Goal: Information Seeking & Learning: Learn about a topic

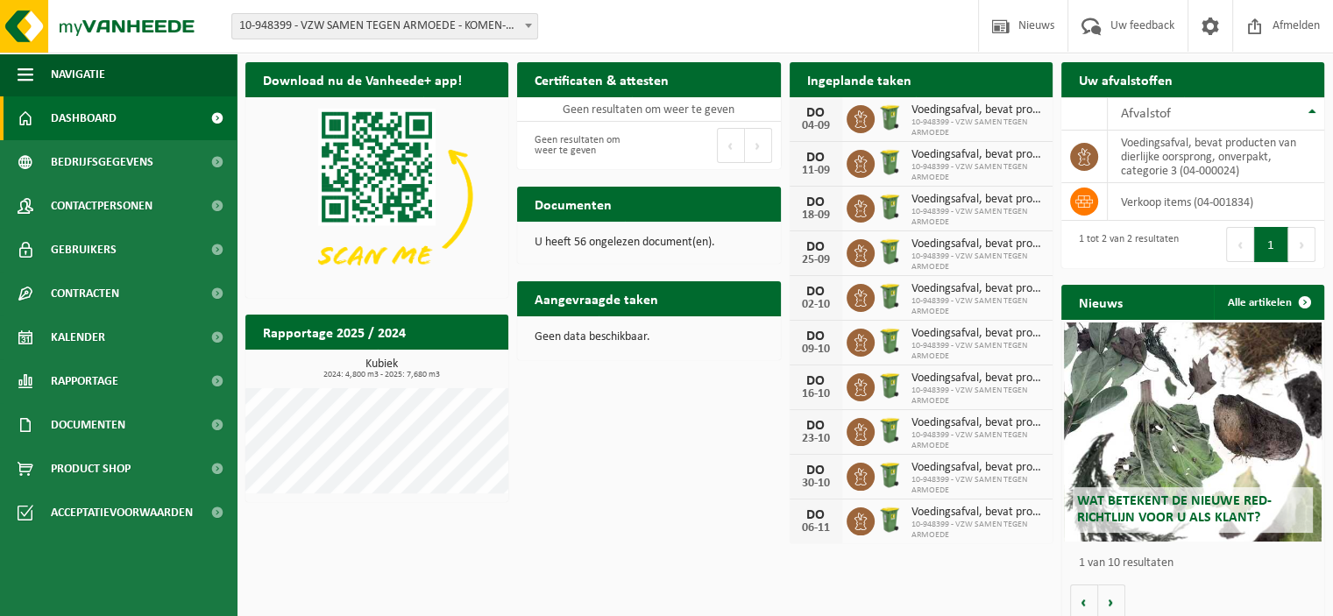
scroll to position [11, 0]
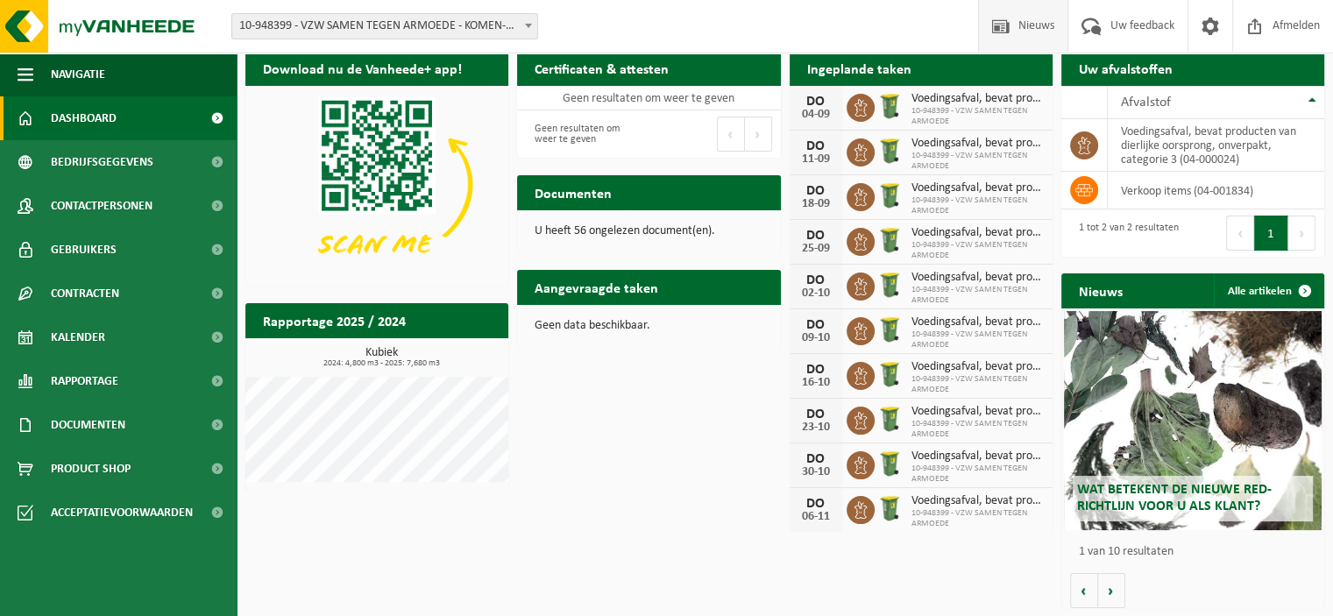
click at [1029, 31] on span "Nieuws" at bounding box center [1036, 26] width 45 height 52
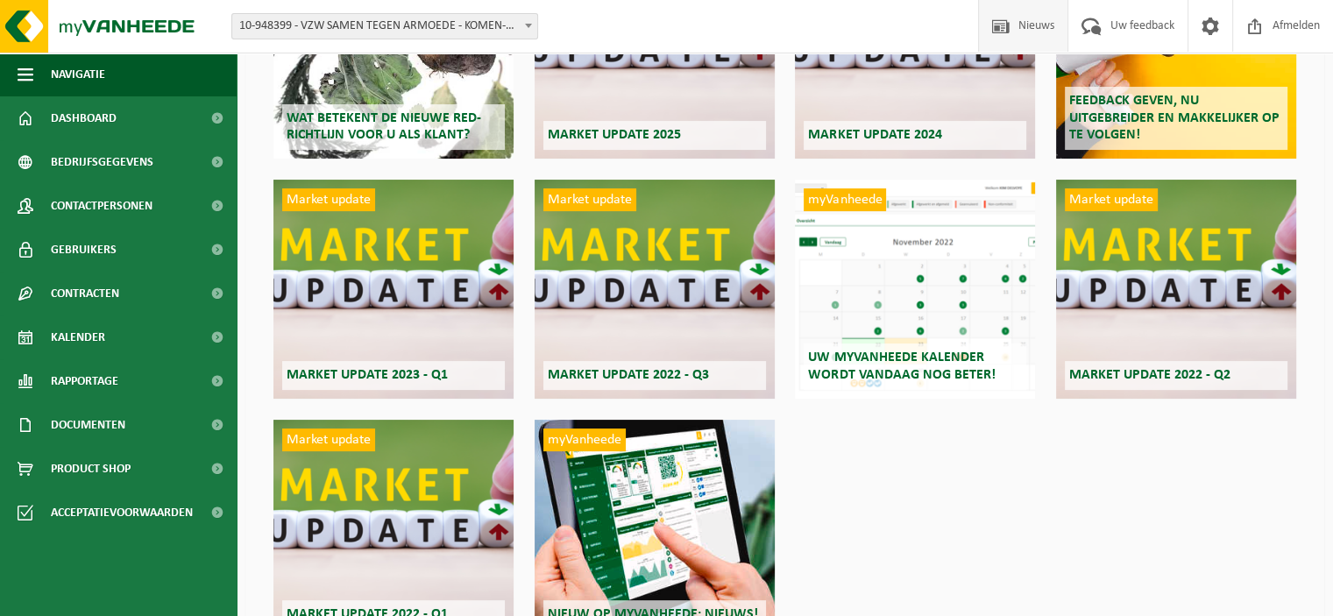
scroll to position [263, 0]
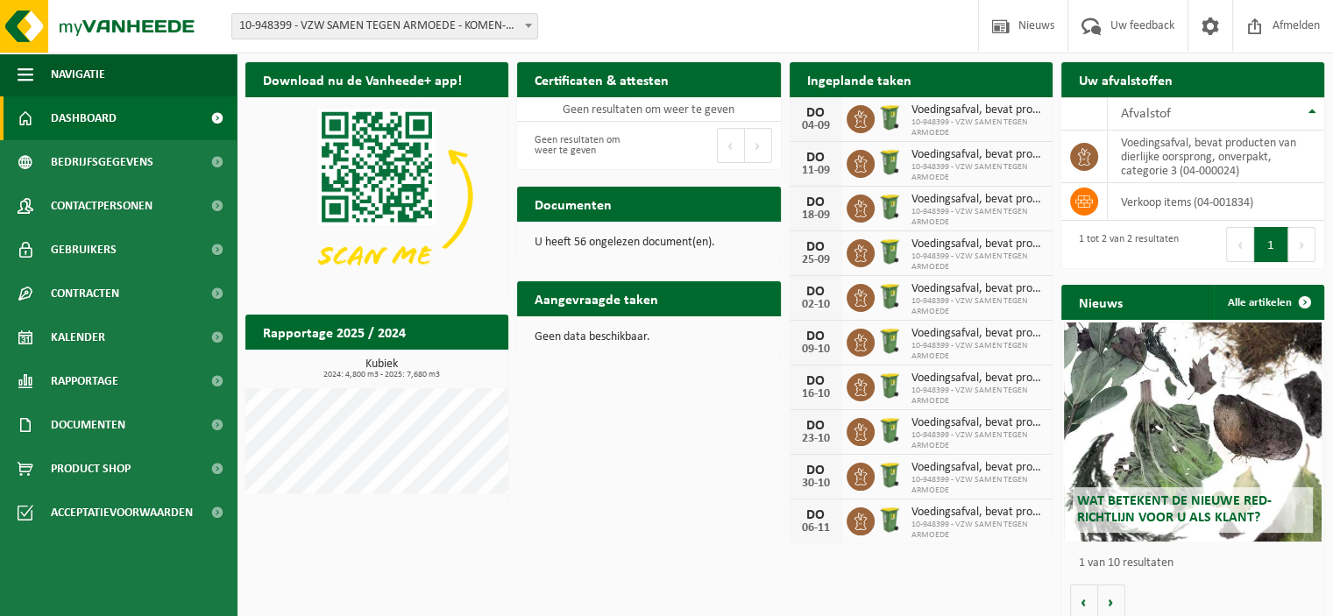
click at [582, 81] on h2 "Certificaten & attesten" at bounding box center [601, 79] width 169 height 34
click at [1318, 111] on th "Afvalstof" at bounding box center [1216, 113] width 217 height 33
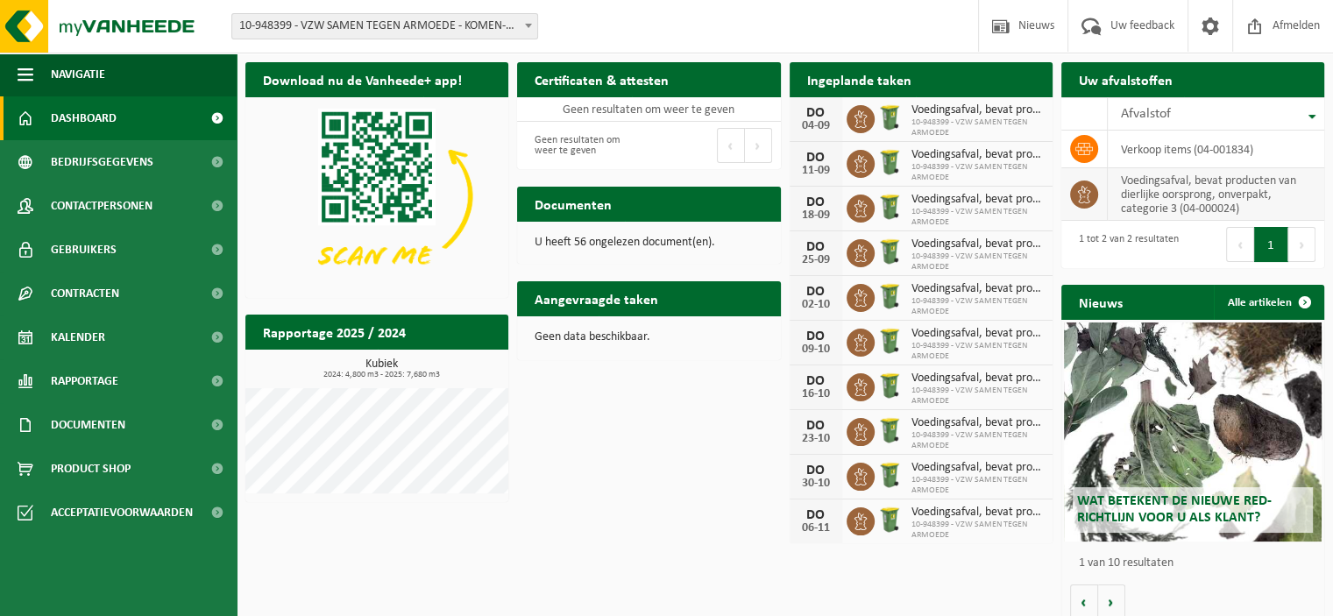
click at [1211, 199] on td "voedingsafval, bevat producten van dierlijke oorsprong, onverpakt, categorie 3 …" at bounding box center [1216, 194] width 217 height 53
click at [1224, 192] on td "voedingsafval, bevat producten van dierlijke oorsprong, onverpakt, categorie 3 …" at bounding box center [1216, 194] width 217 height 53
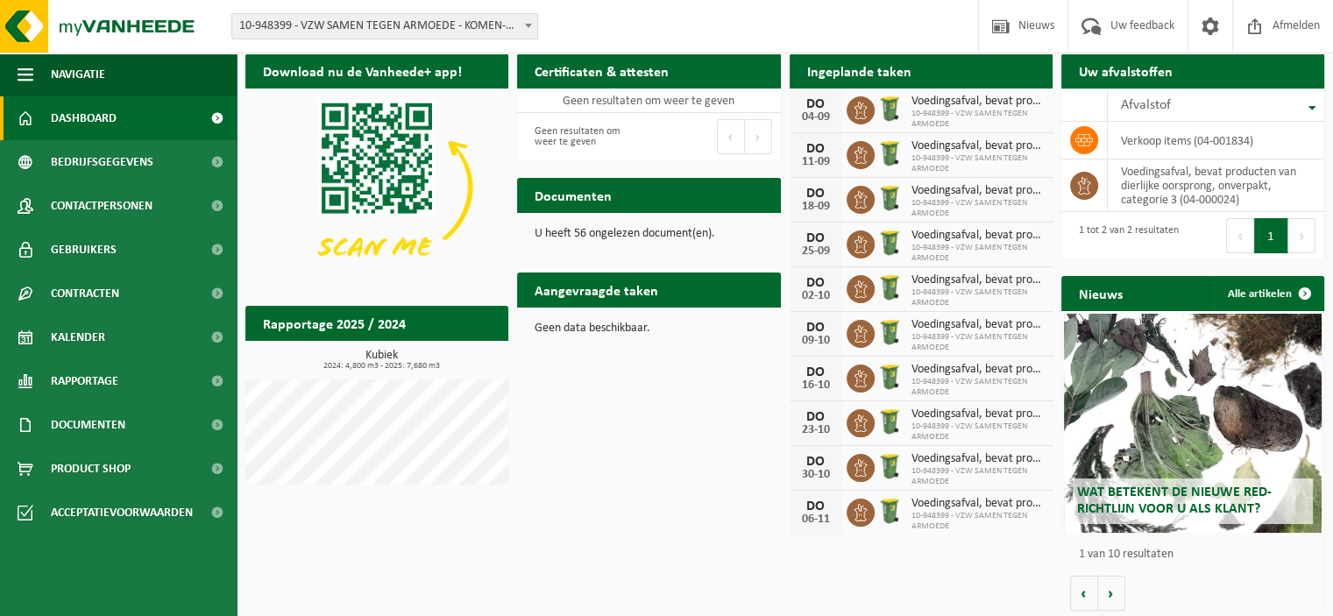
scroll to position [11, 0]
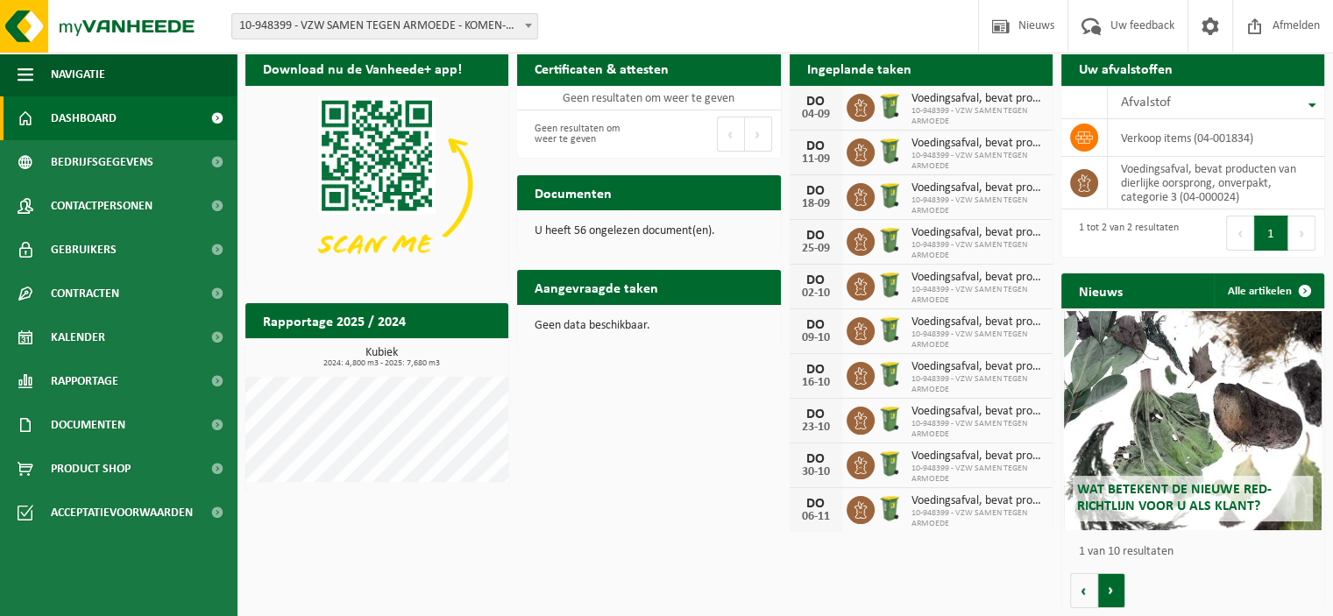
click at [1109, 595] on button "Volgende" at bounding box center [1111, 590] width 27 height 35
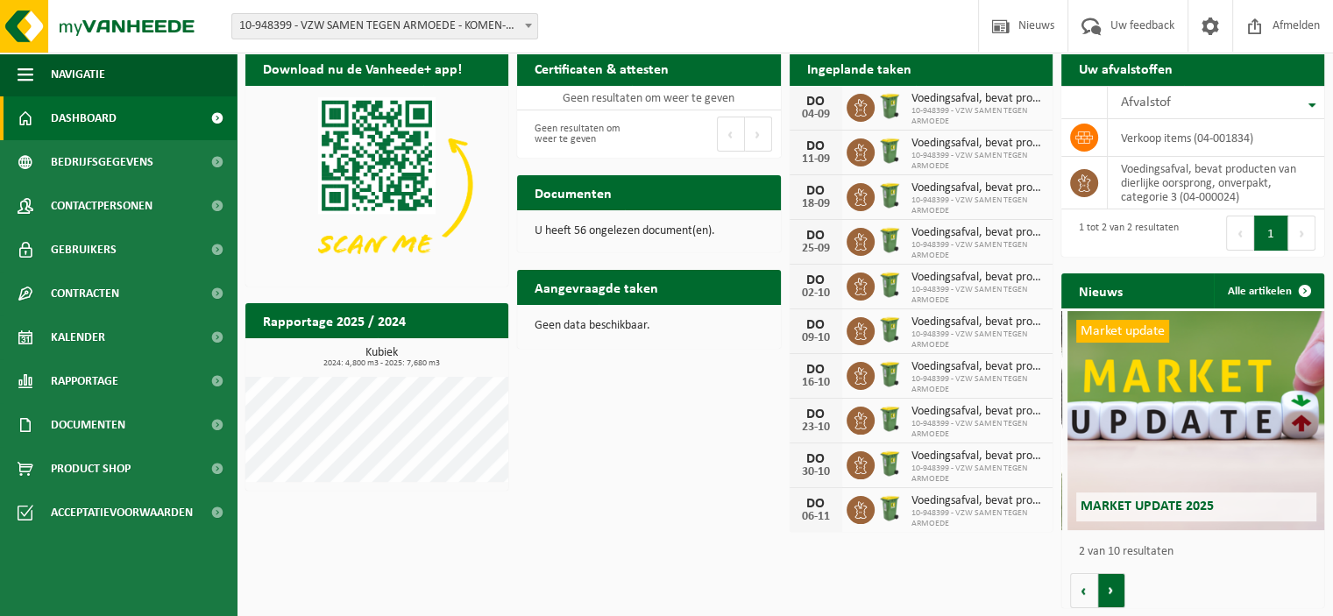
scroll to position [0, 263]
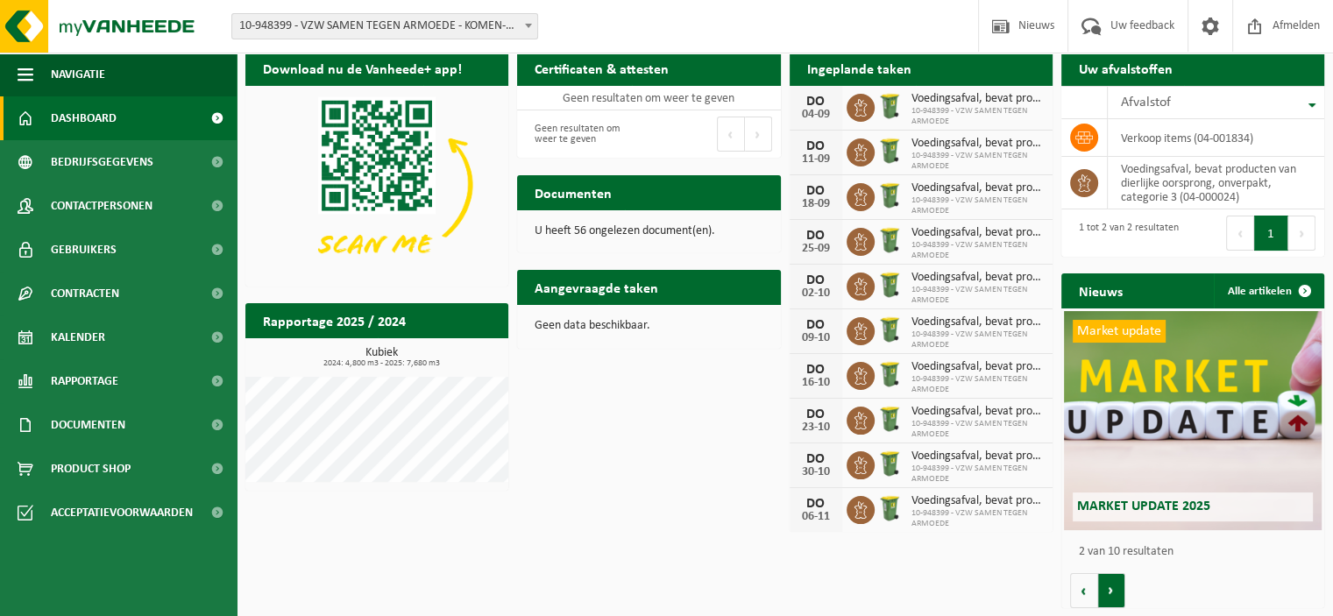
click at [1109, 595] on button "Volgende" at bounding box center [1111, 590] width 27 height 35
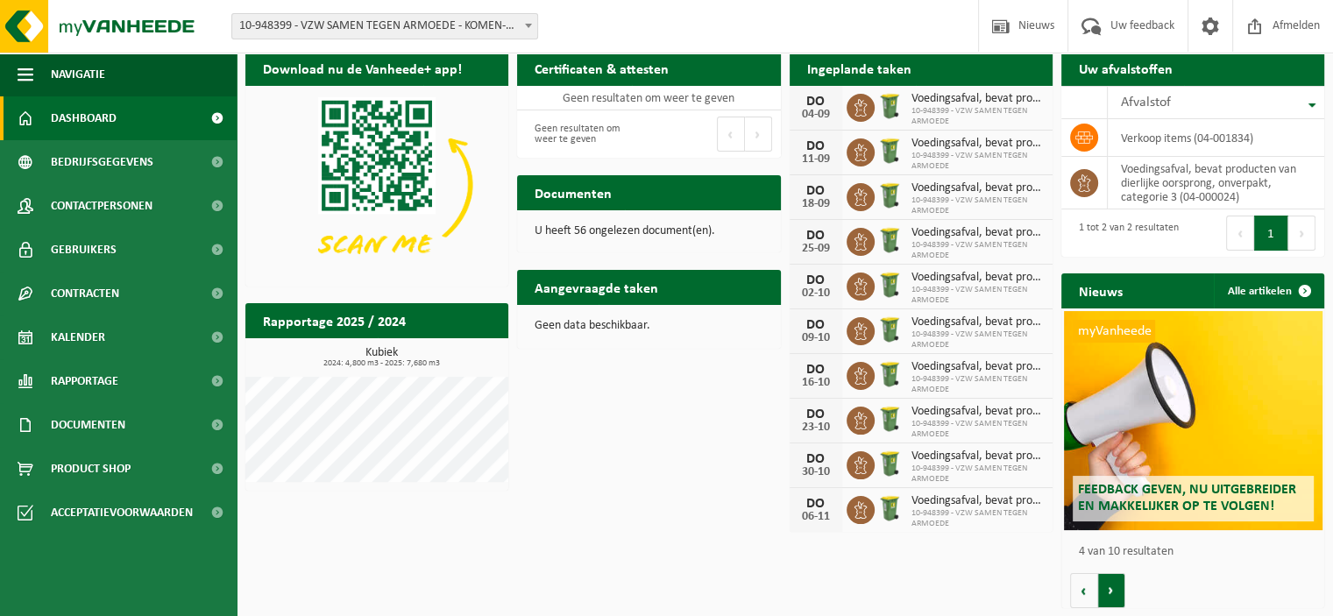
scroll to position [0, 789]
click at [101, 119] on span "Dashboard" at bounding box center [84, 118] width 66 height 44
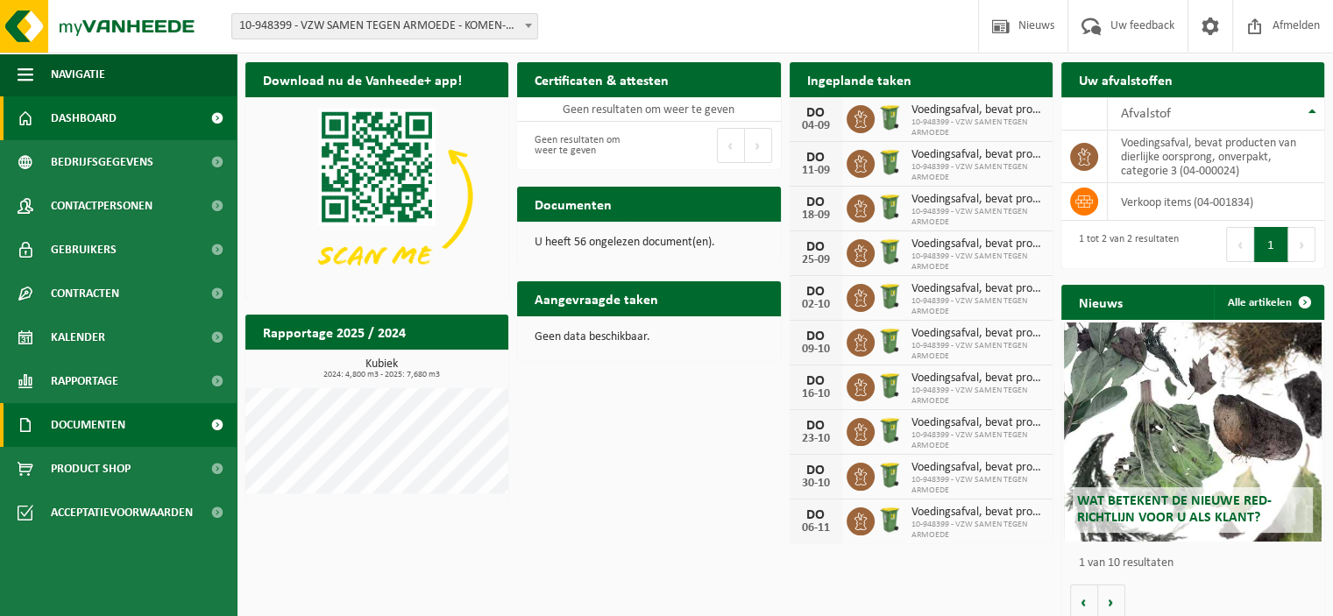
click at [86, 426] on span "Documenten" at bounding box center [88, 425] width 75 height 44
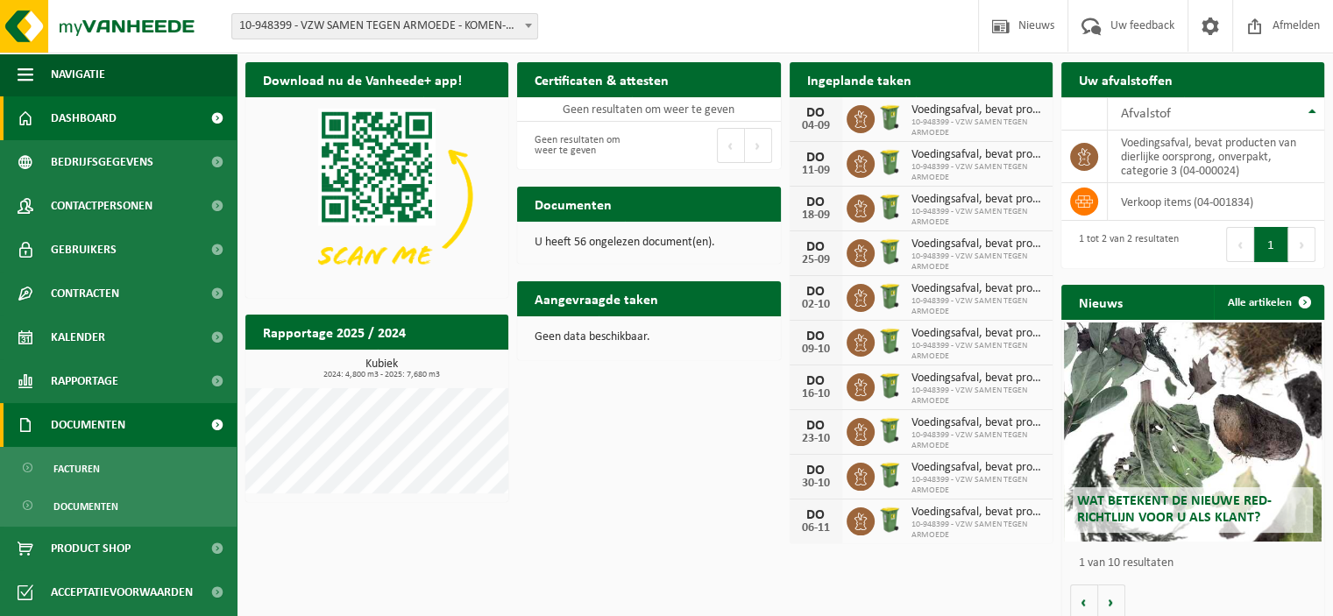
click at [85, 426] on span "Documenten" at bounding box center [88, 425] width 75 height 44
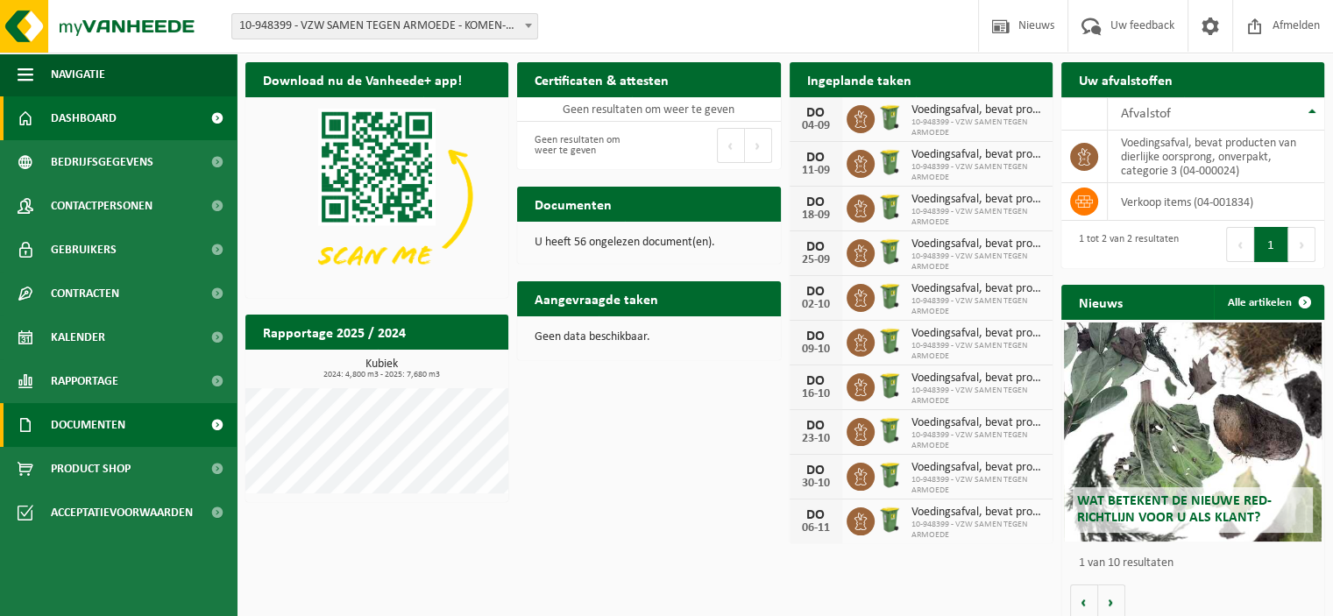
click at [85, 426] on span "Documenten" at bounding box center [88, 425] width 75 height 44
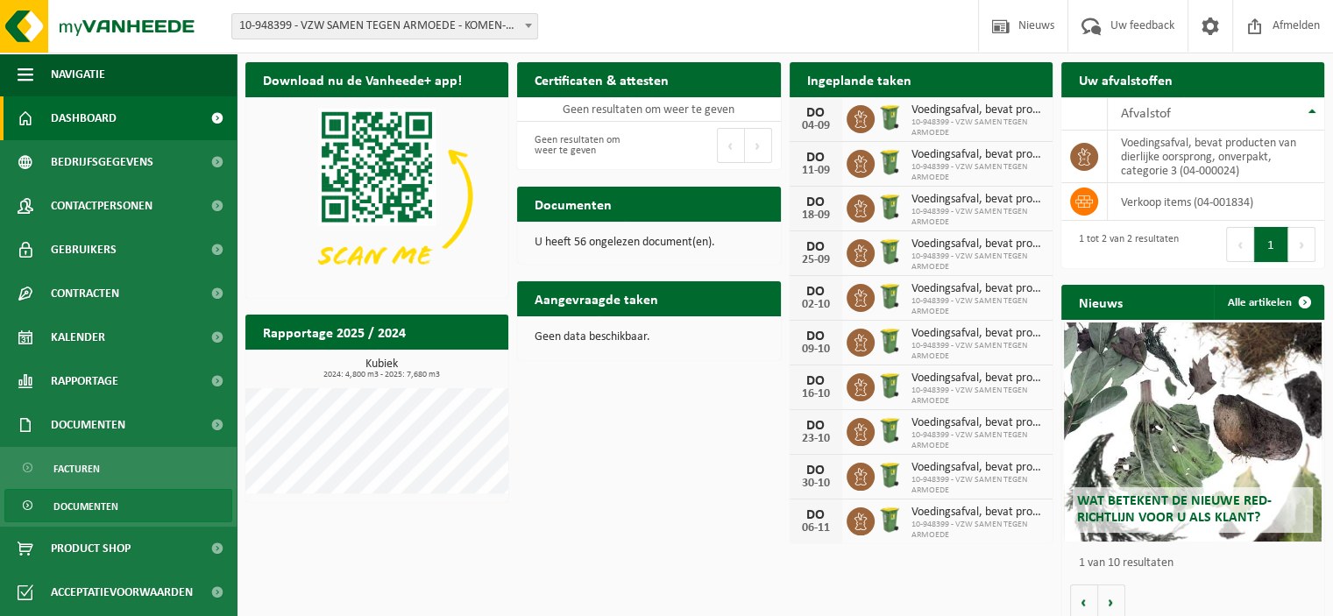
click at [71, 506] on span "Documenten" at bounding box center [85, 506] width 65 height 33
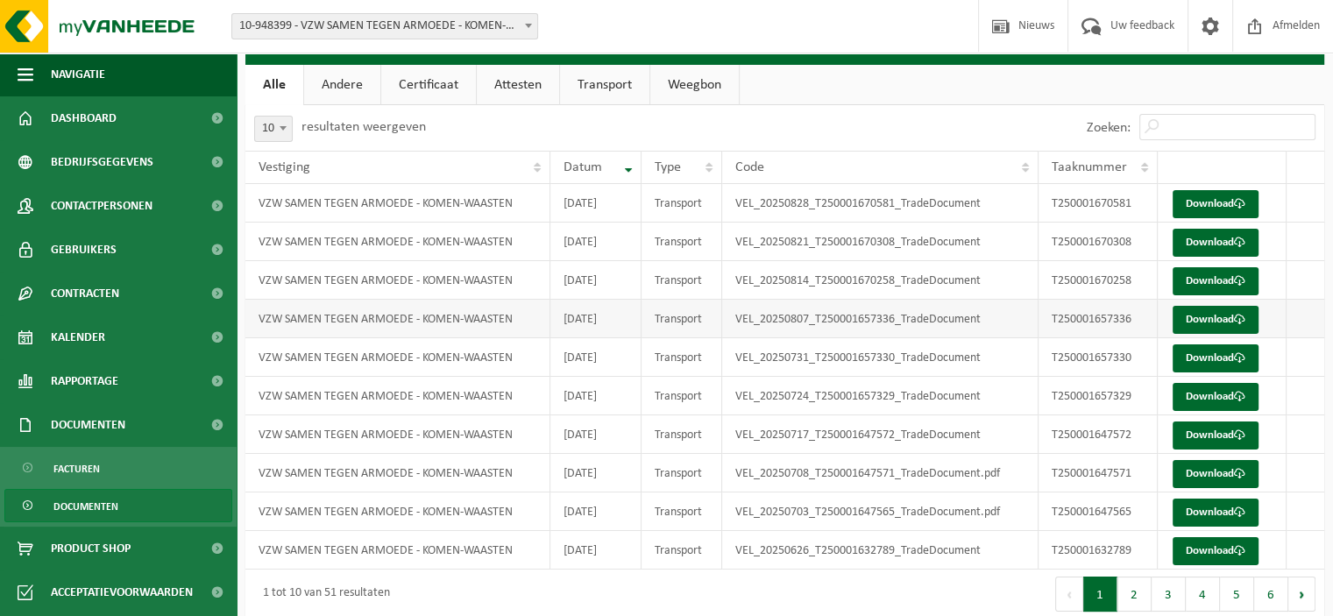
scroll to position [50, 0]
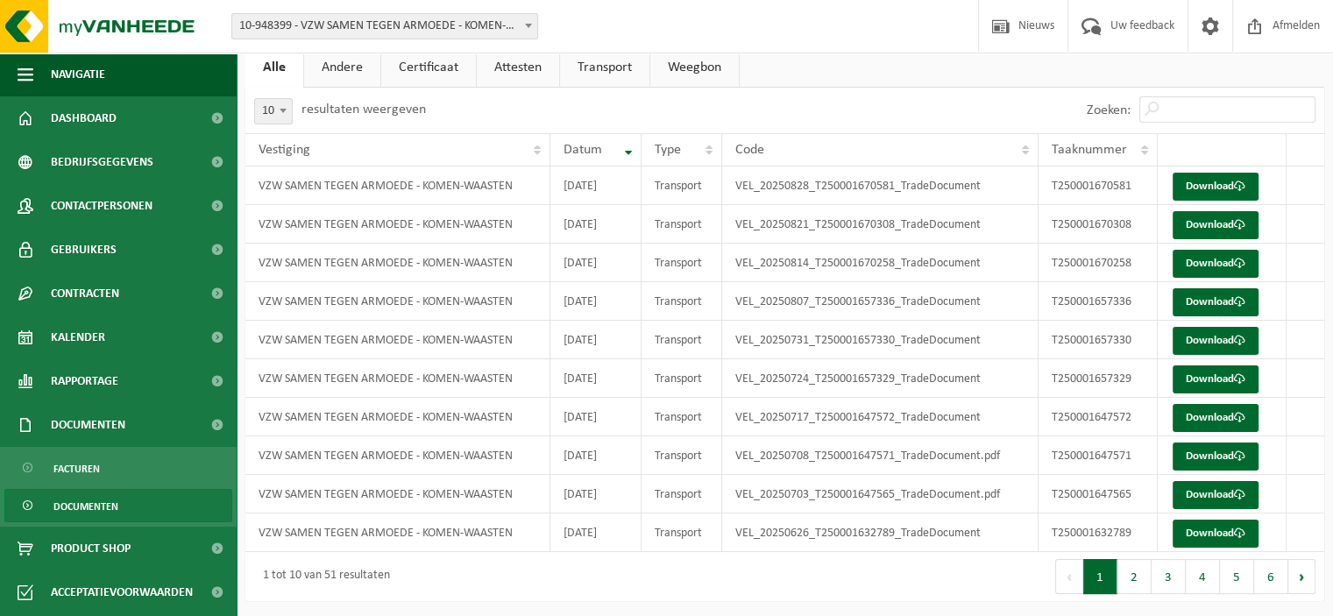
click at [501, 66] on link "Attesten" at bounding box center [518, 67] width 82 height 40
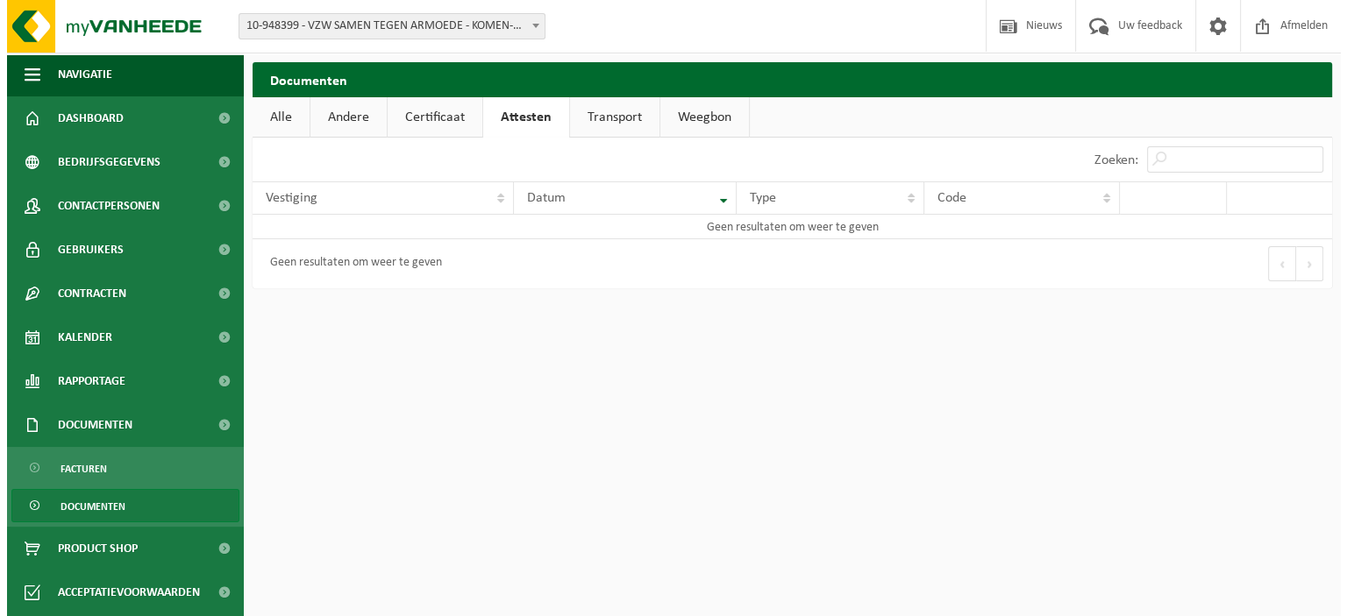
scroll to position [0, 0]
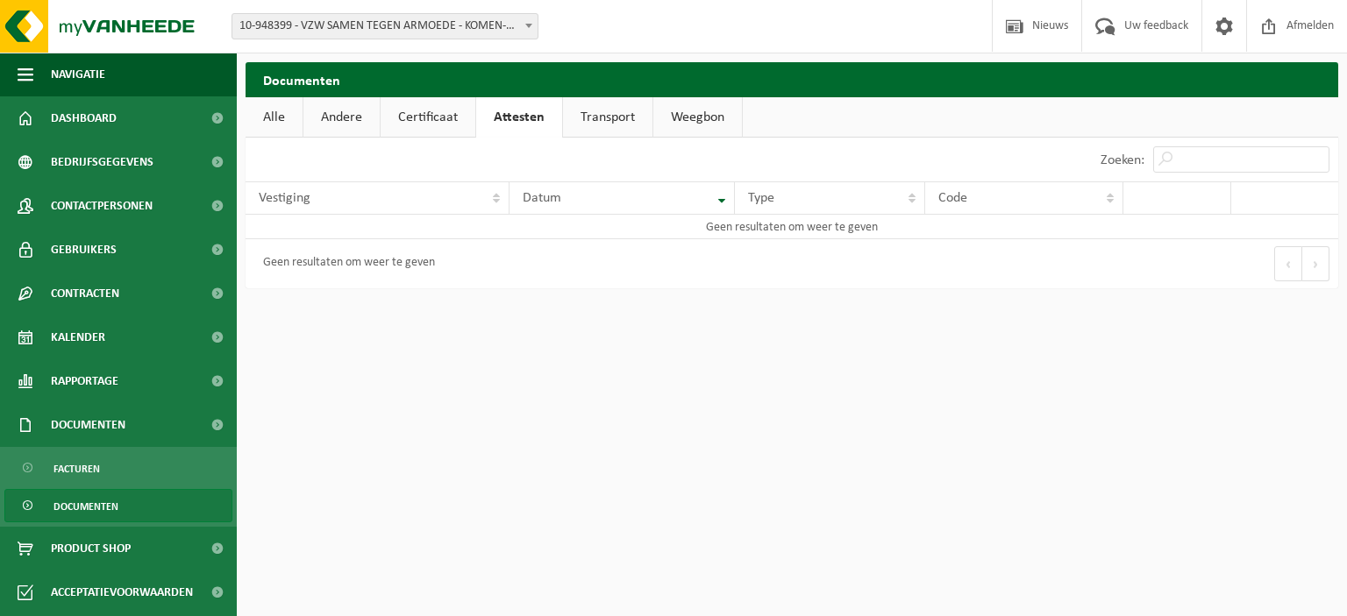
click at [442, 122] on link "Certificaat" at bounding box center [427, 117] width 95 height 40
click at [347, 115] on link "Andere" at bounding box center [341, 117] width 76 height 40
click at [87, 118] on span "Dashboard" at bounding box center [84, 118] width 66 height 44
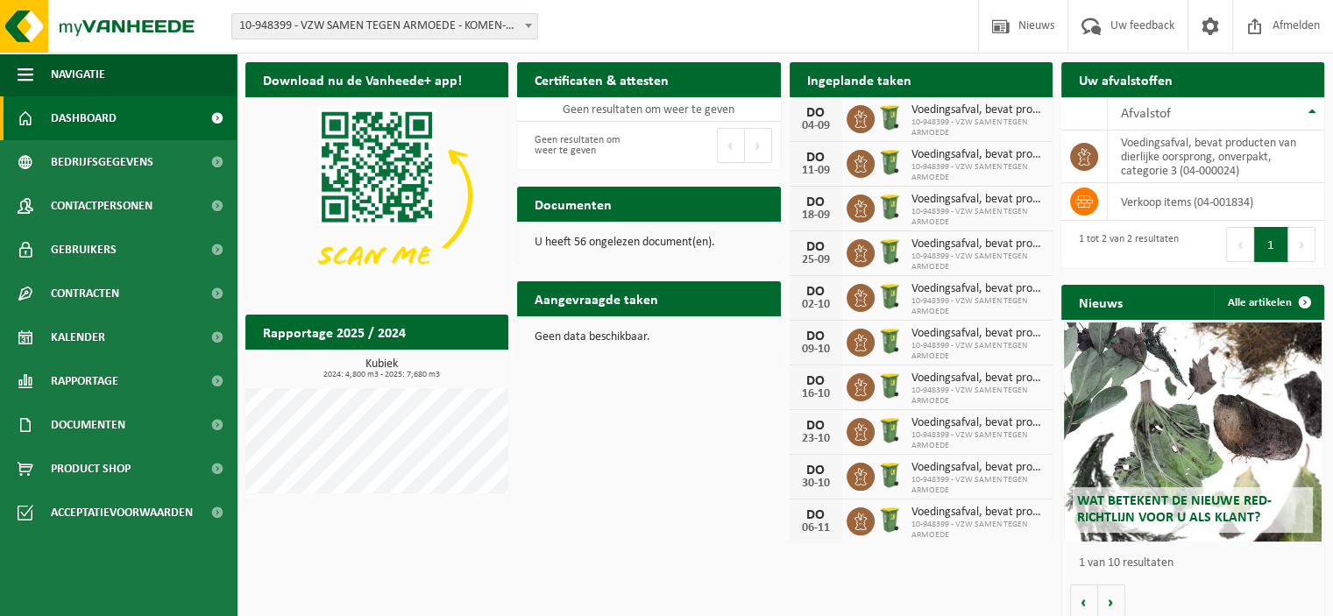
click at [1301, 244] on button "Volgende" at bounding box center [1302, 244] width 27 height 35
click at [1241, 157] on td "voedingsafval, bevat producten van dierlijke oorsprong, onverpakt, categorie 3 …" at bounding box center [1216, 157] width 217 height 53
click at [1040, 28] on span "Nieuws" at bounding box center [1036, 26] width 45 height 52
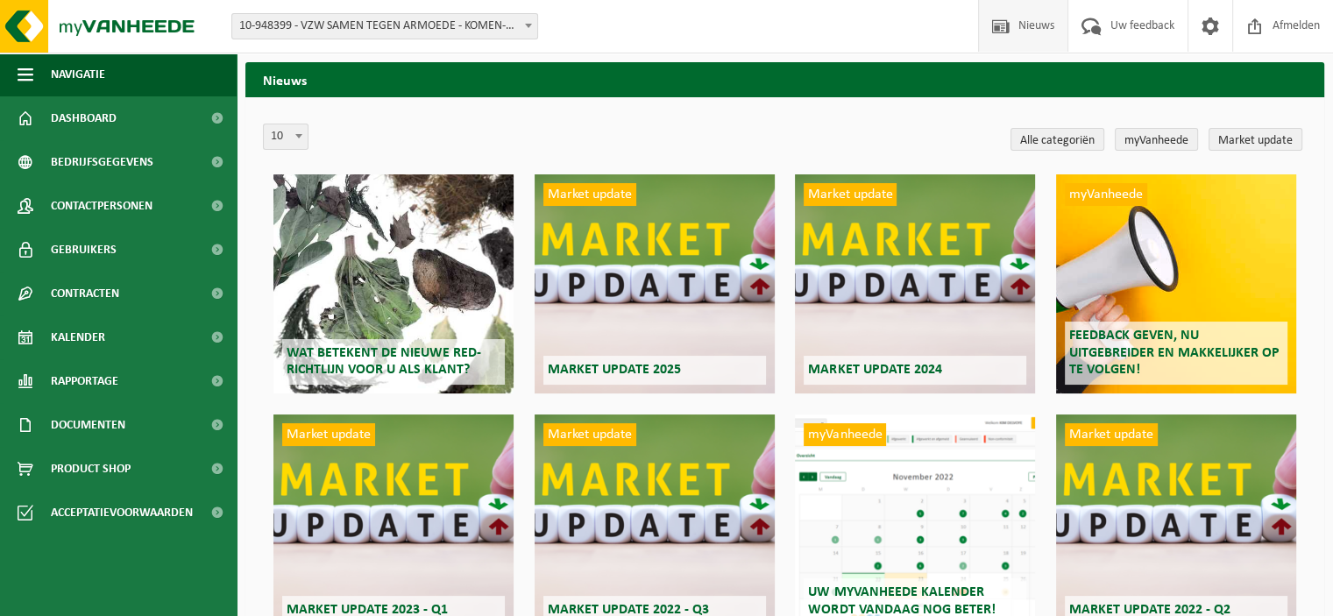
click at [438, 366] on span "Wat betekent de nieuwe RED-richtlijn voor u als klant?" at bounding box center [384, 361] width 195 height 31
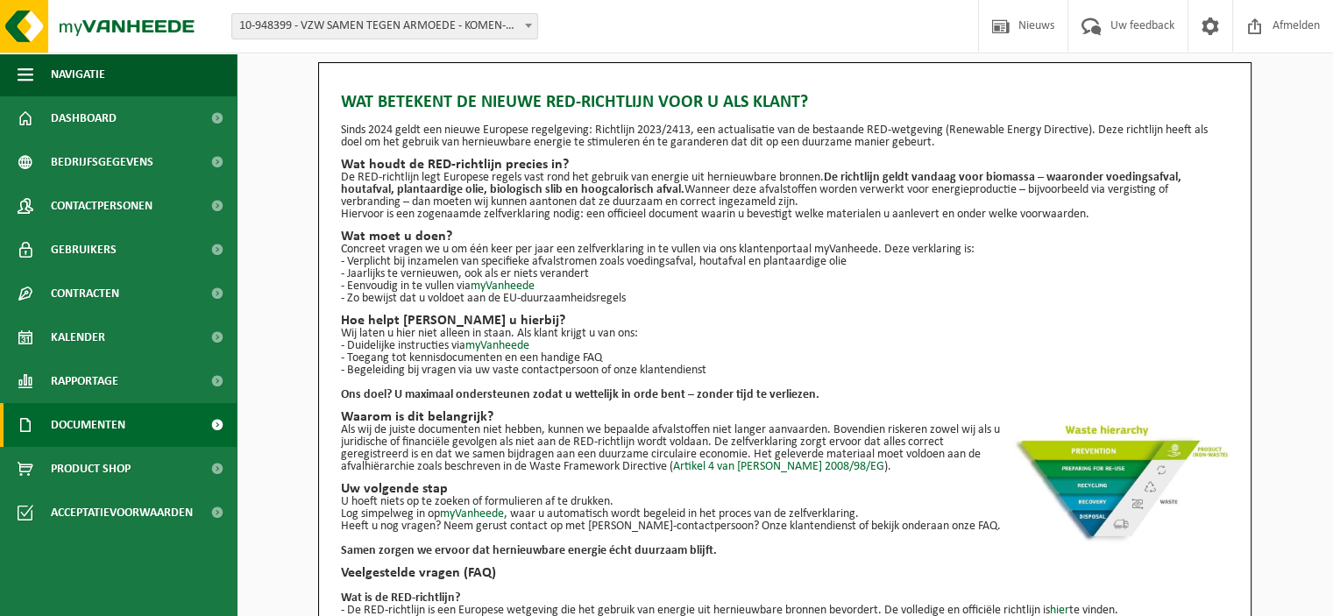
click at [91, 423] on span "Documenten" at bounding box center [88, 425] width 75 height 44
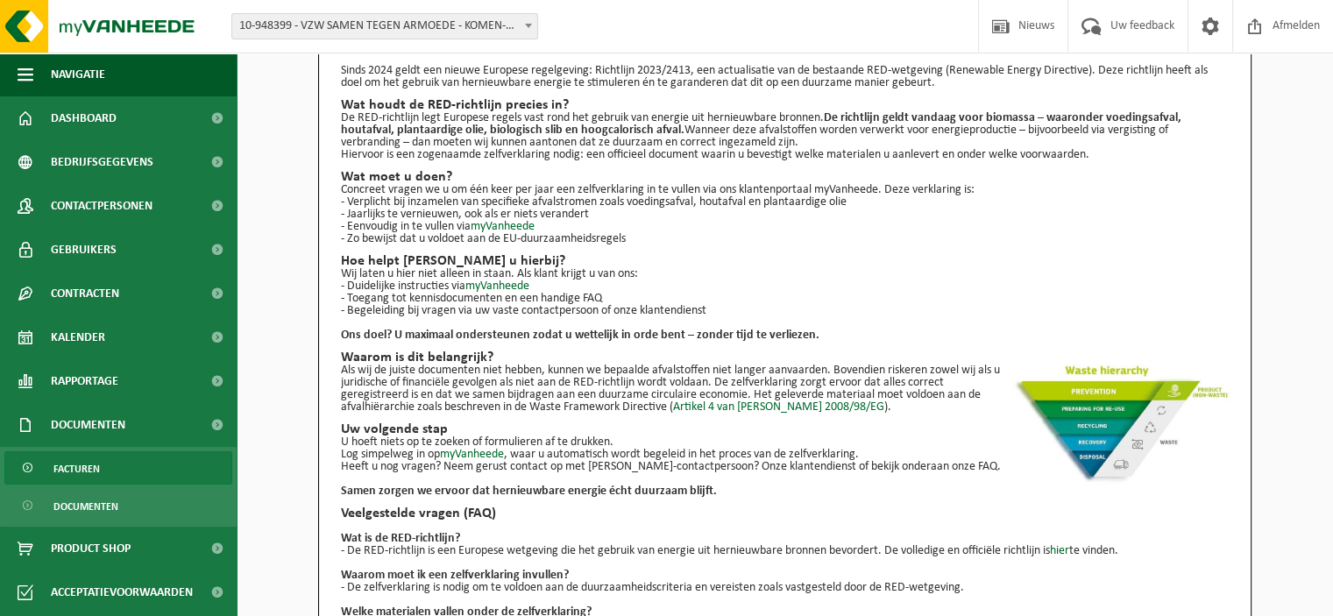
scroll to position [88, 0]
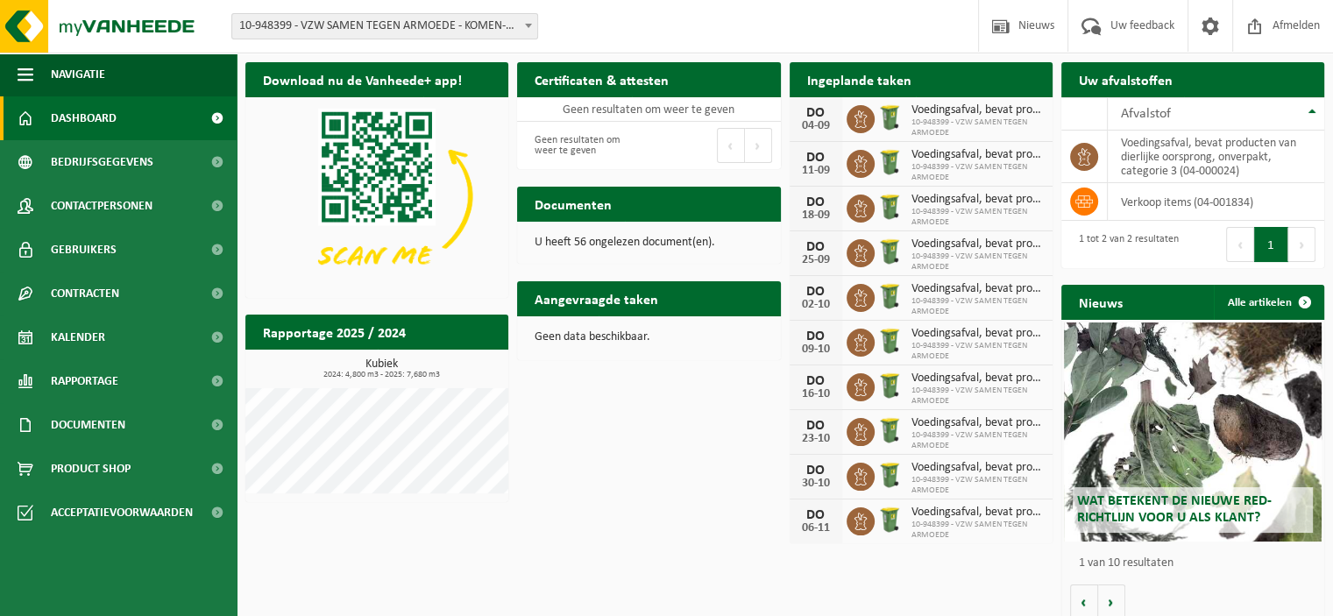
click at [1297, 245] on button "Volgende" at bounding box center [1302, 244] width 27 height 35
click at [1273, 244] on button "1" at bounding box center [1271, 244] width 34 height 35
click at [1256, 158] on td "voedingsafval, bevat producten van dierlijke oorsprong, onverpakt, categorie 3 …" at bounding box center [1216, 157] width 217 height 53
click at [1080, 206] on icon at bounding box center [1085, 202] width 18 height 18
click at [1087, 153] on icon at bounding box center [1085, 157] width 18 height 18
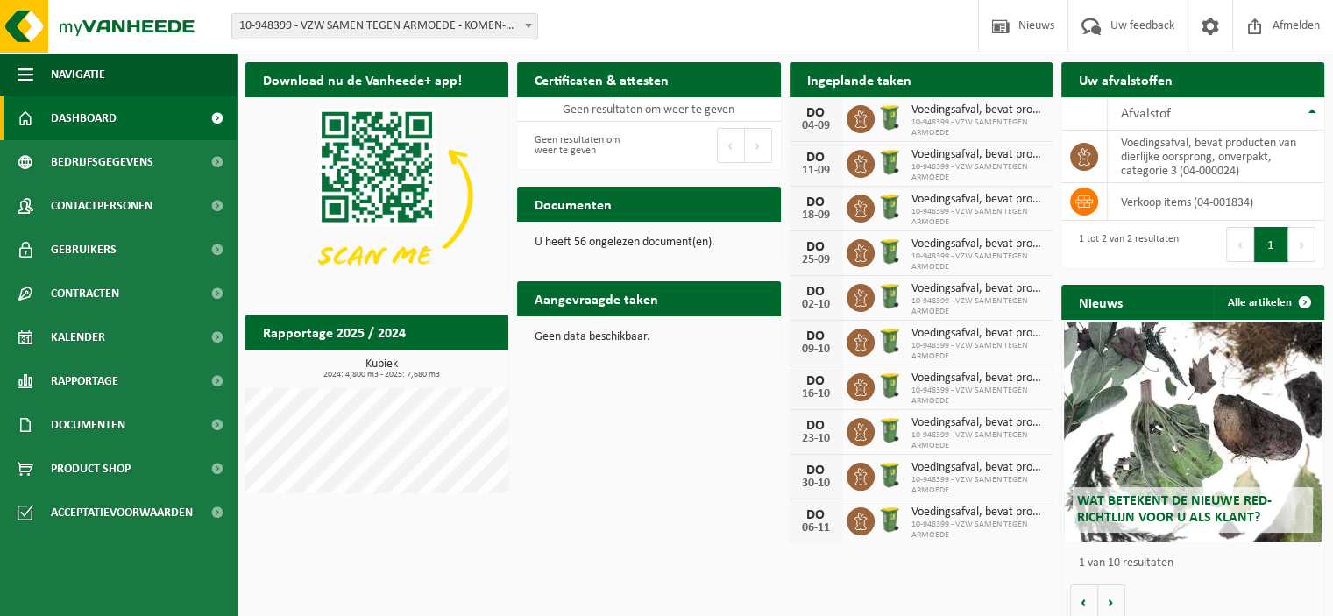
click at [1257, 248] on button "1" at bounding box center [1271, 244] width 34 height 35
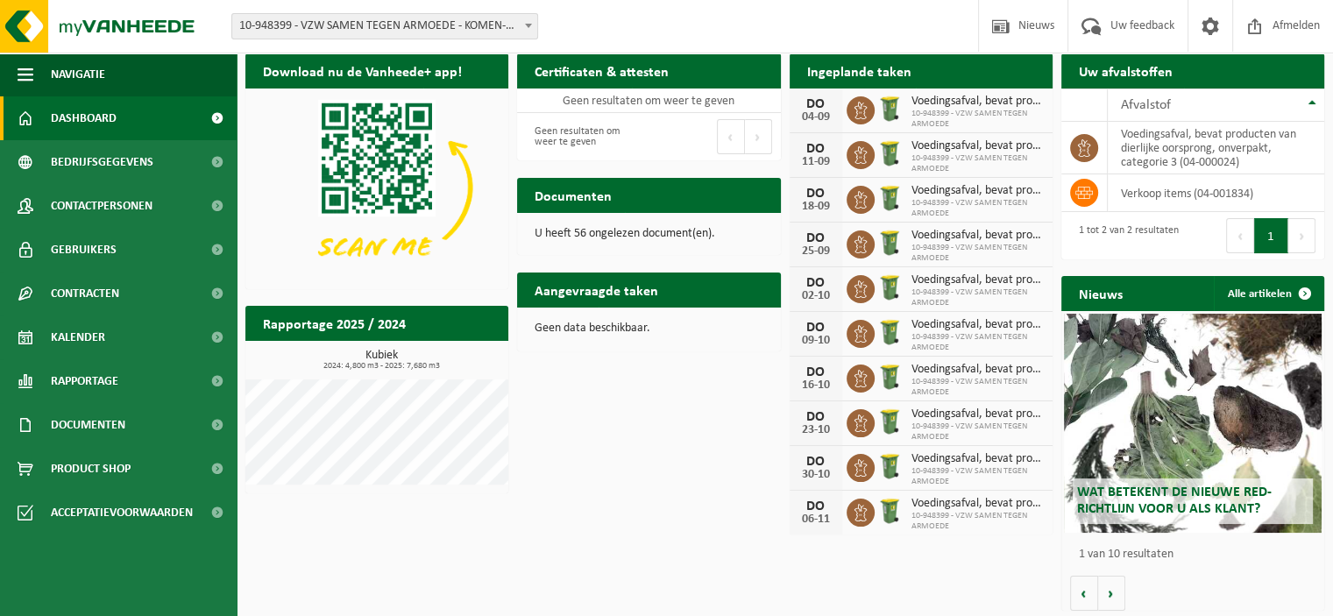
scroll to position [11, 0]
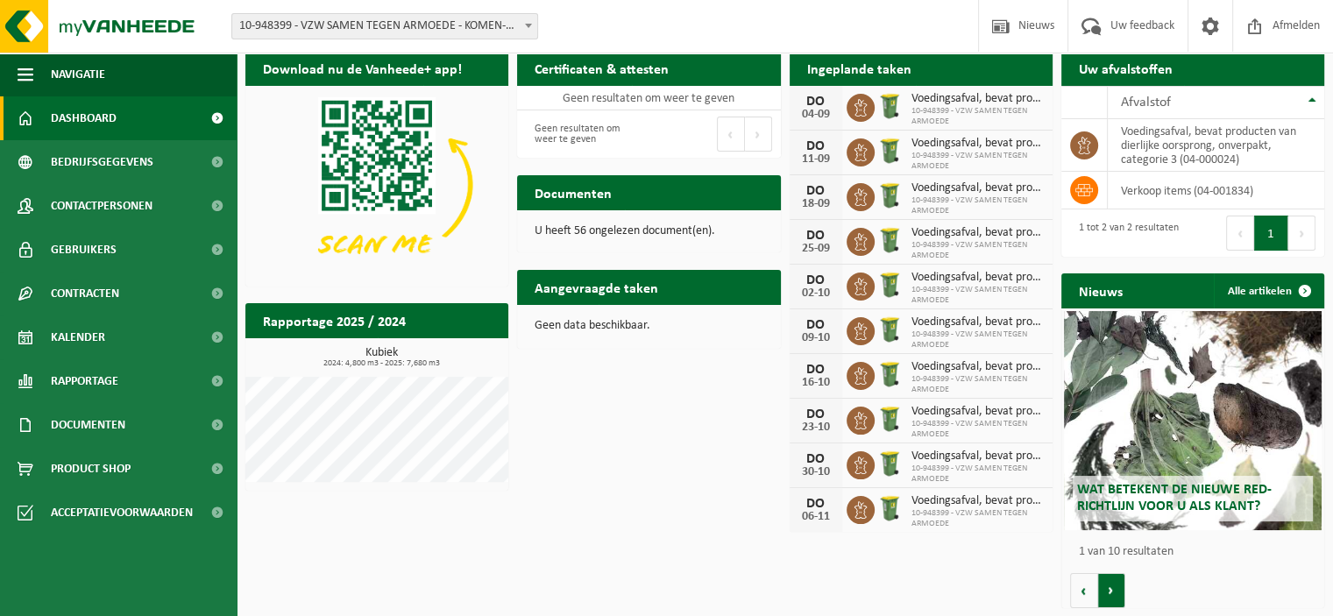
click at [1118, 595] on button "Volgende" at bounding box center [1111, 590] width 27 height 35
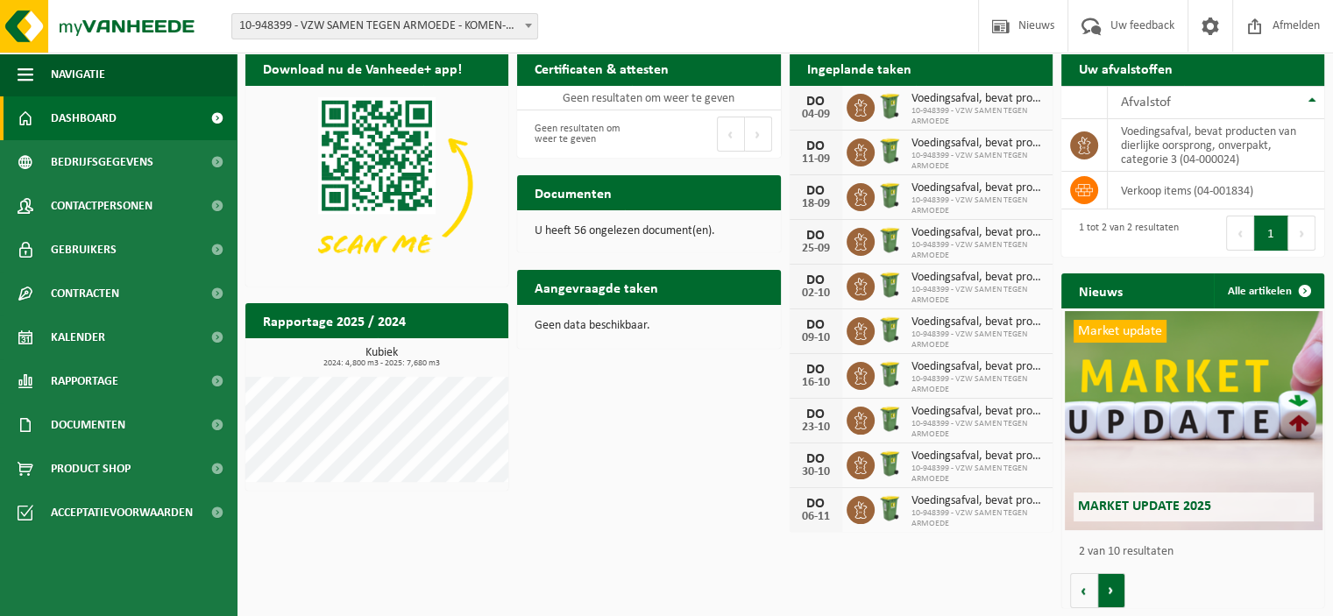
scroll to position [0, 263]
click at [1087, 595] on button "Vorige" at bounding box center [1084, 590] width 28 height 35
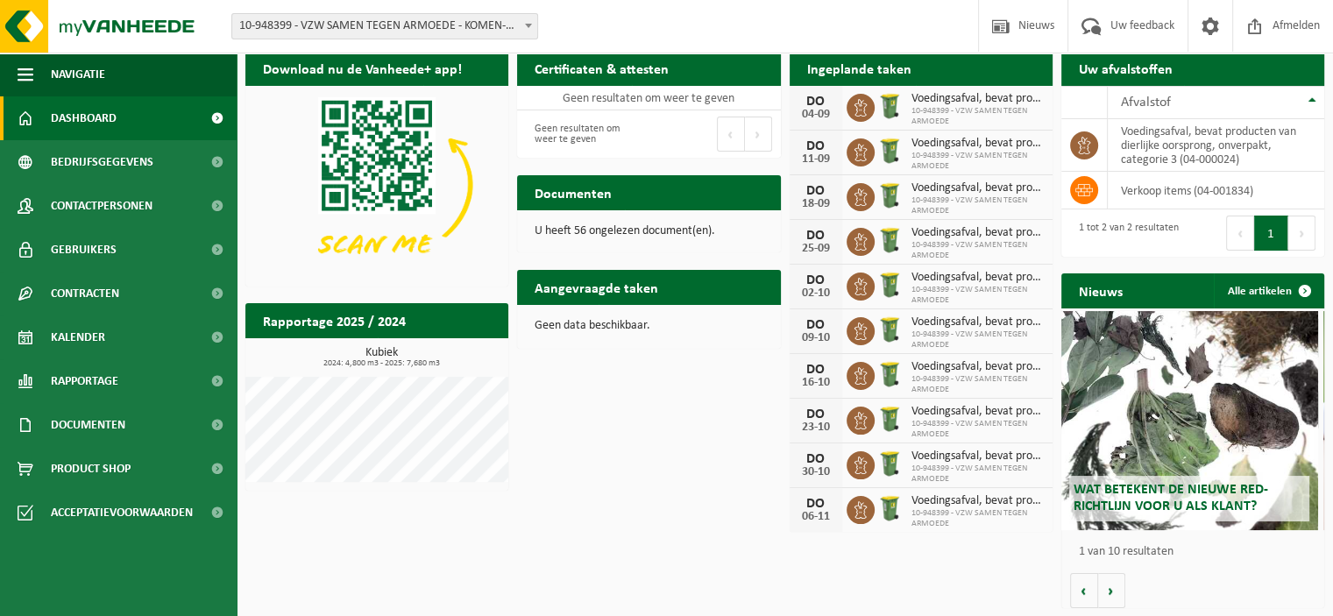
scroll to position [0, 0]
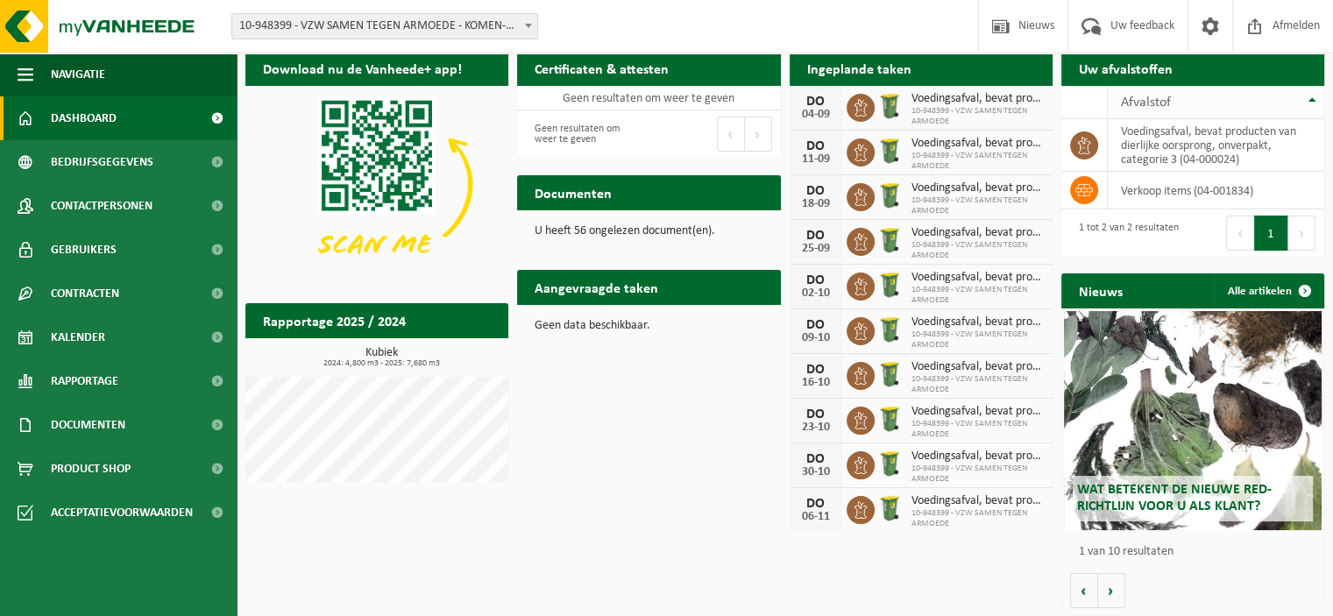
click at [1314, 103] on th "Afvalstof" at bounding box center [1216, 102] width 217 height 33
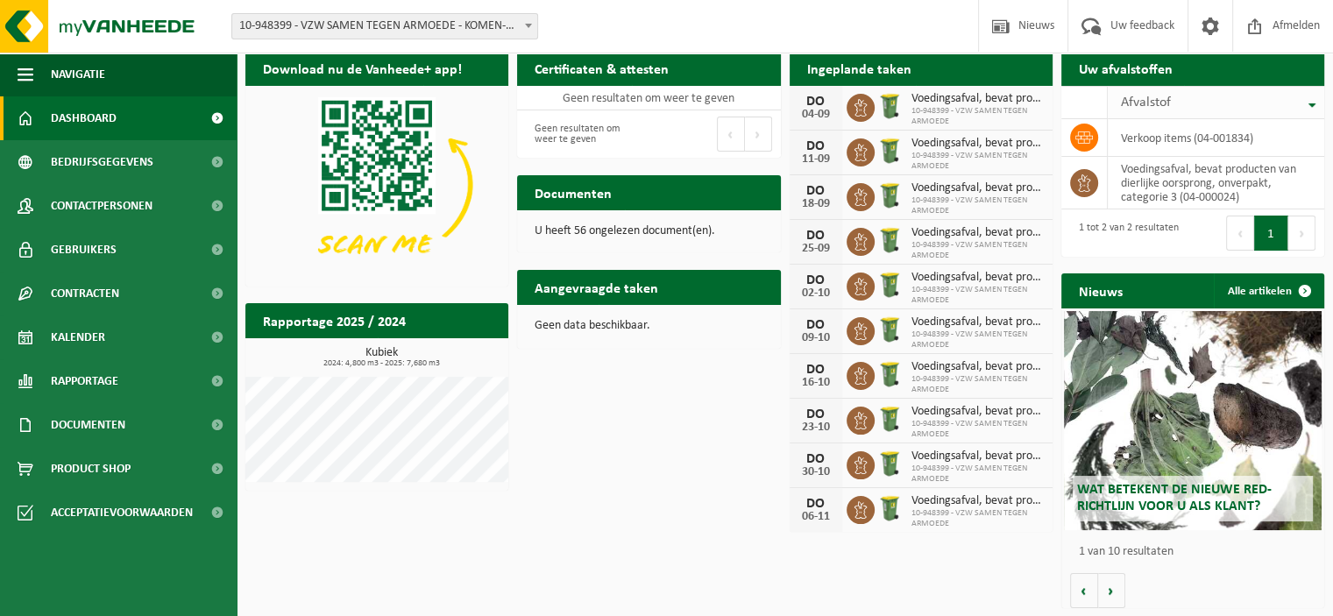
click at [1253, 104] on div "Afvalstof" at bounding box center [1211, 103] width 181 height 14
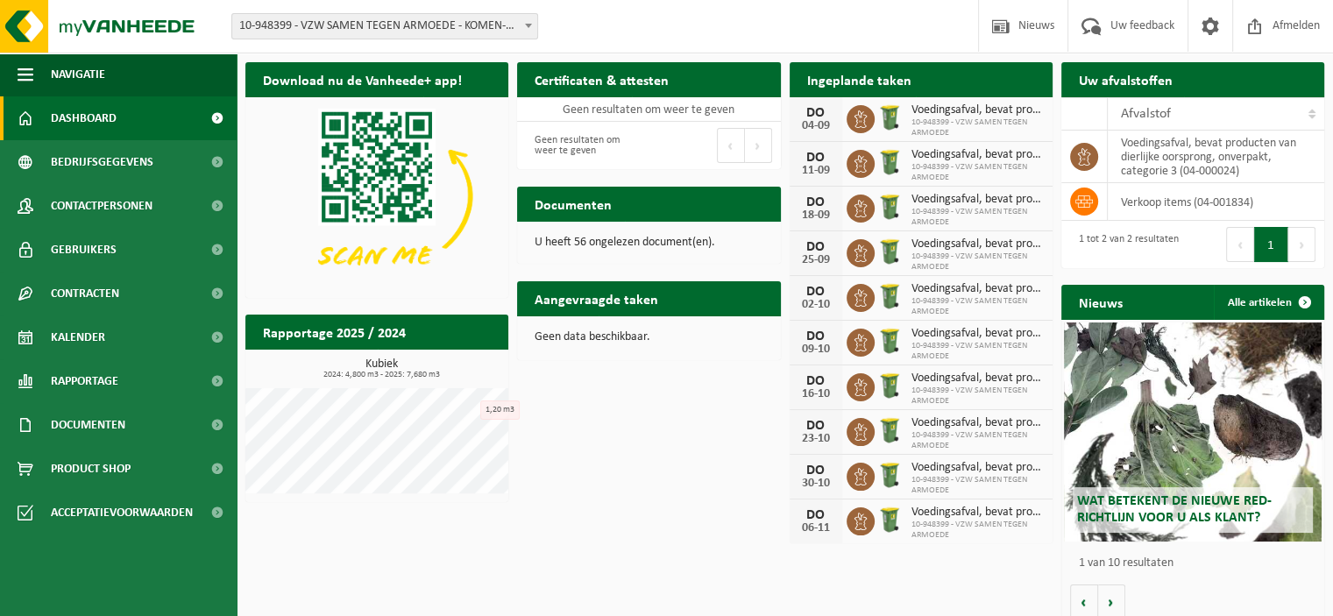
click at [1305, 245] on button "Volgende" at bounding box center [1302, 244] width 27 height 35
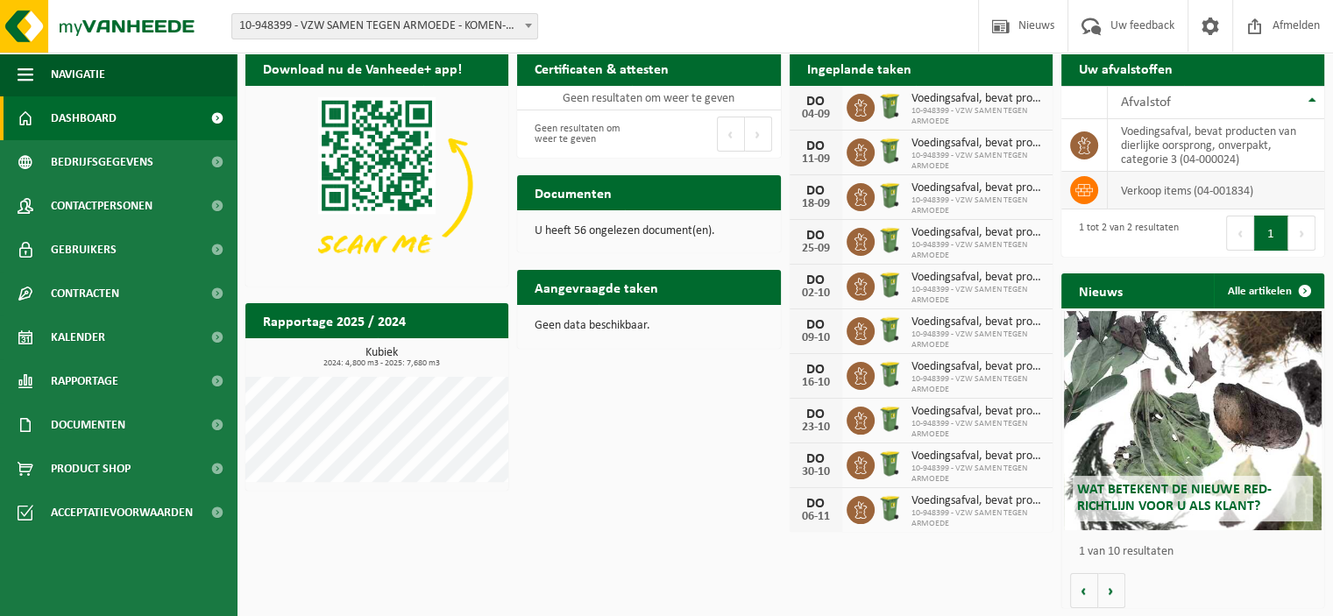
click at [1089, 184] on icon at bounding box center [1085, 190] width 18 height 12
click at [1003, 25] on span at bounding box center [1001, 26] width 26 height 52
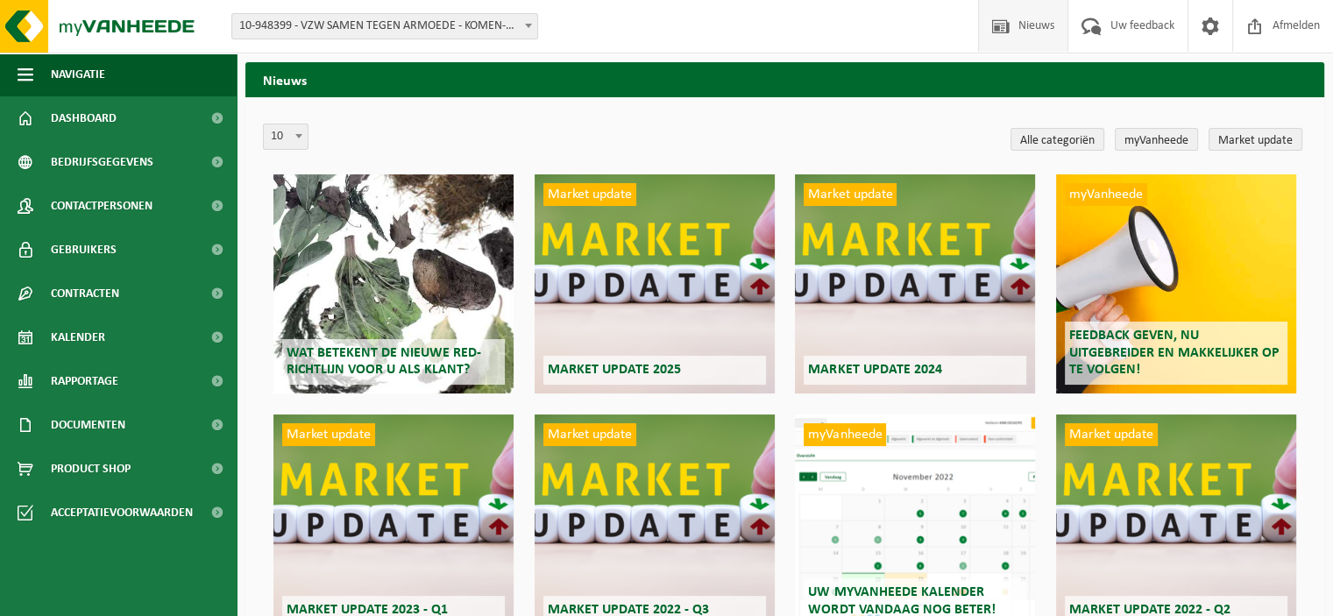
click at [1150, 304] on div "myVanheede Feedback geven, nu uitgebreider en makkelijker op te volgen!" at bounding box center [1176, 283] width 240 height 219
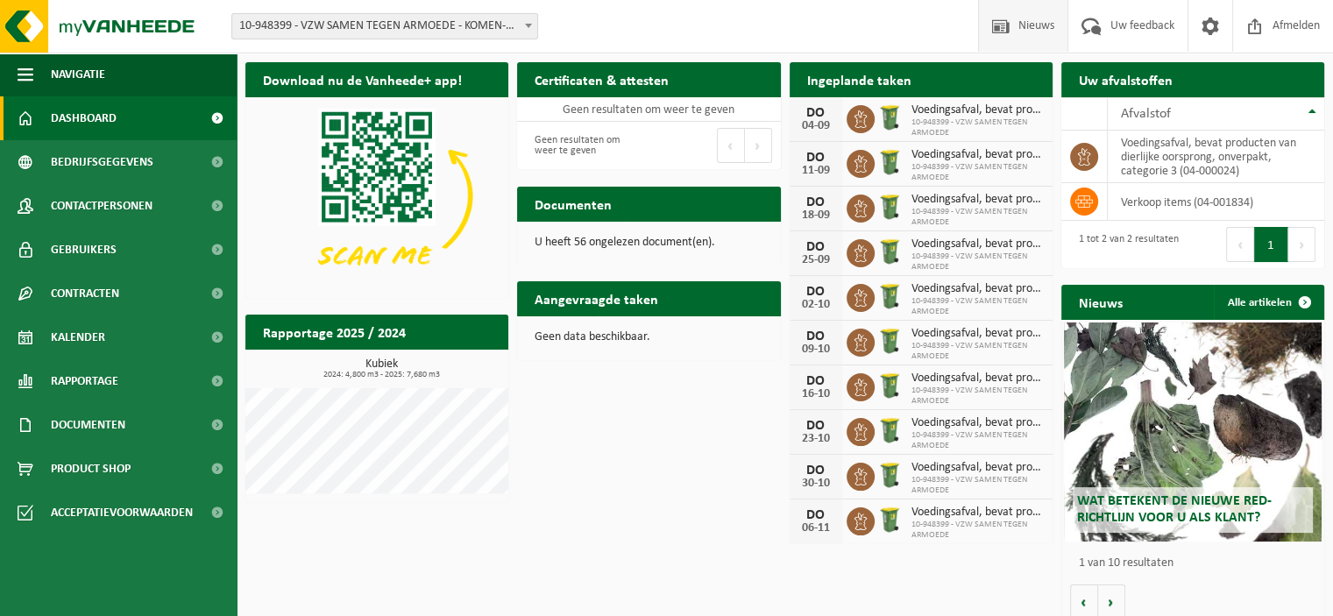
click at [1020, 23] on span "Nieuws" at bounding box center [1036, 26] width 45 height 52
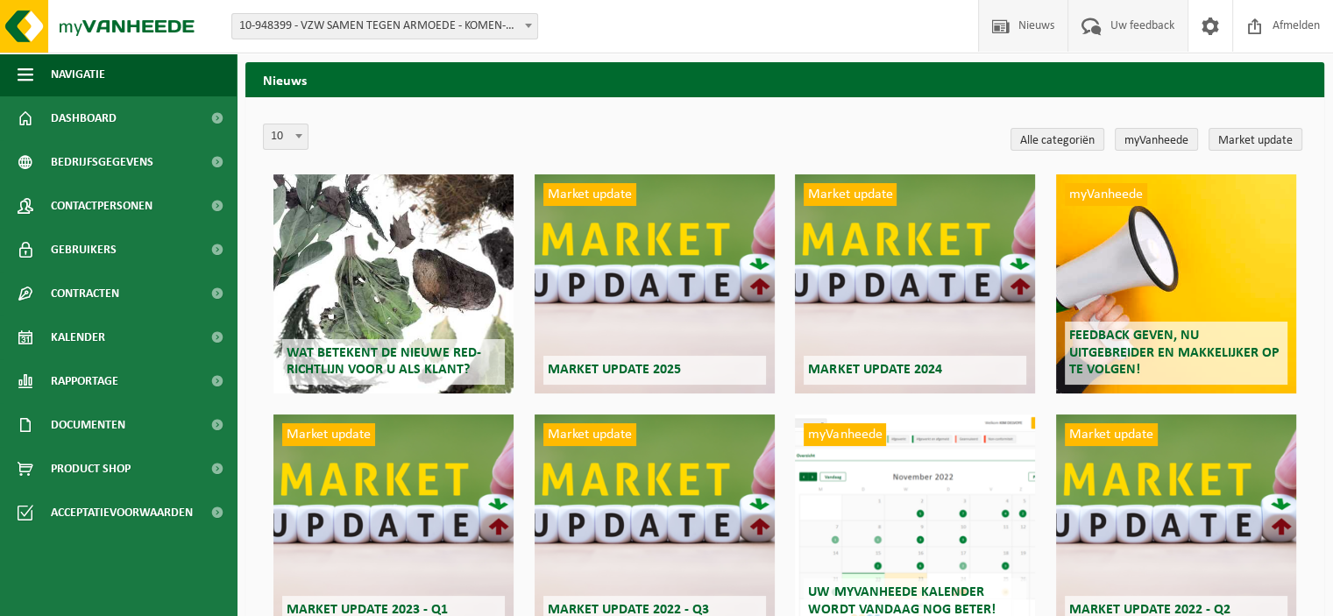
click at [1127, 19] on span "Uw feedback" at bounding box center [1142, 26] width 73 height 52
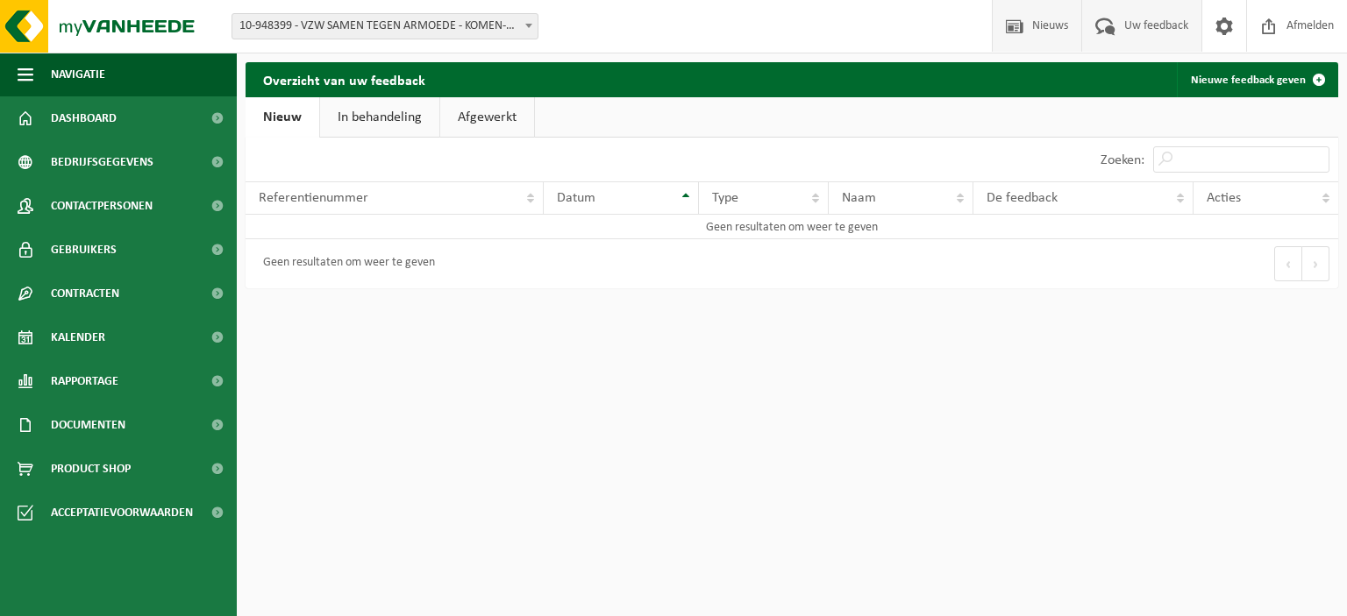
click at [1039, 23] on span "Nieuws" at bounding box center [1049, 26] width 45 height 52
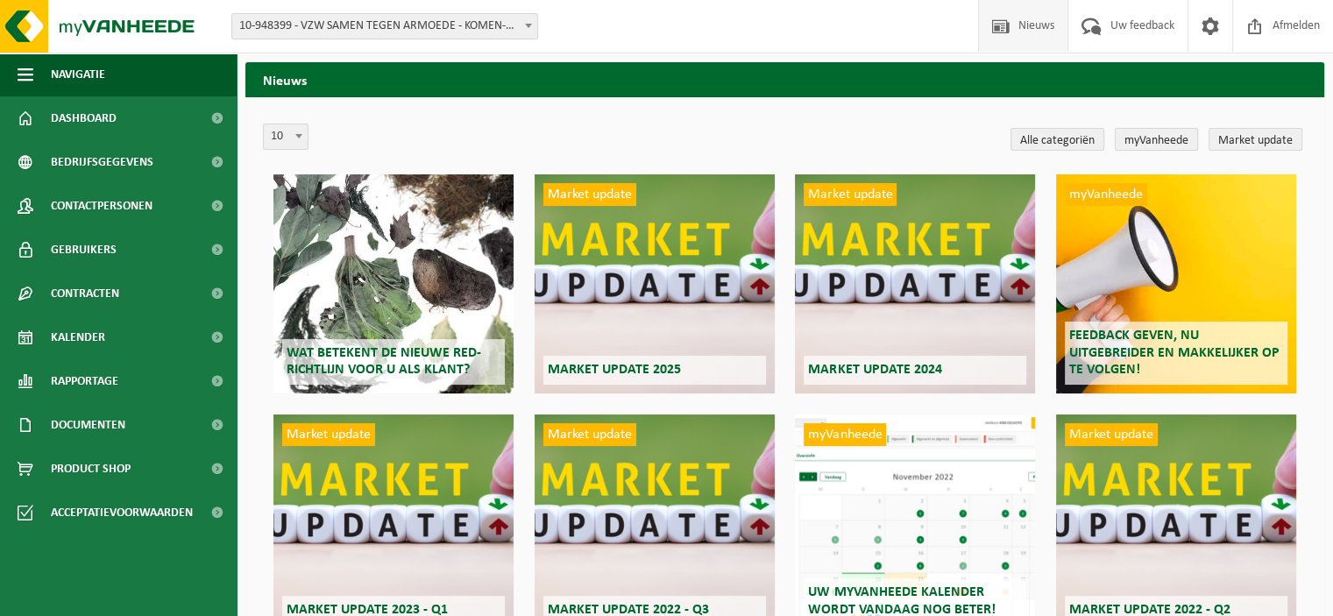
click at [1143, 138] on link "myVanheede" at bounding box center [1156, 139] width 83 height 23
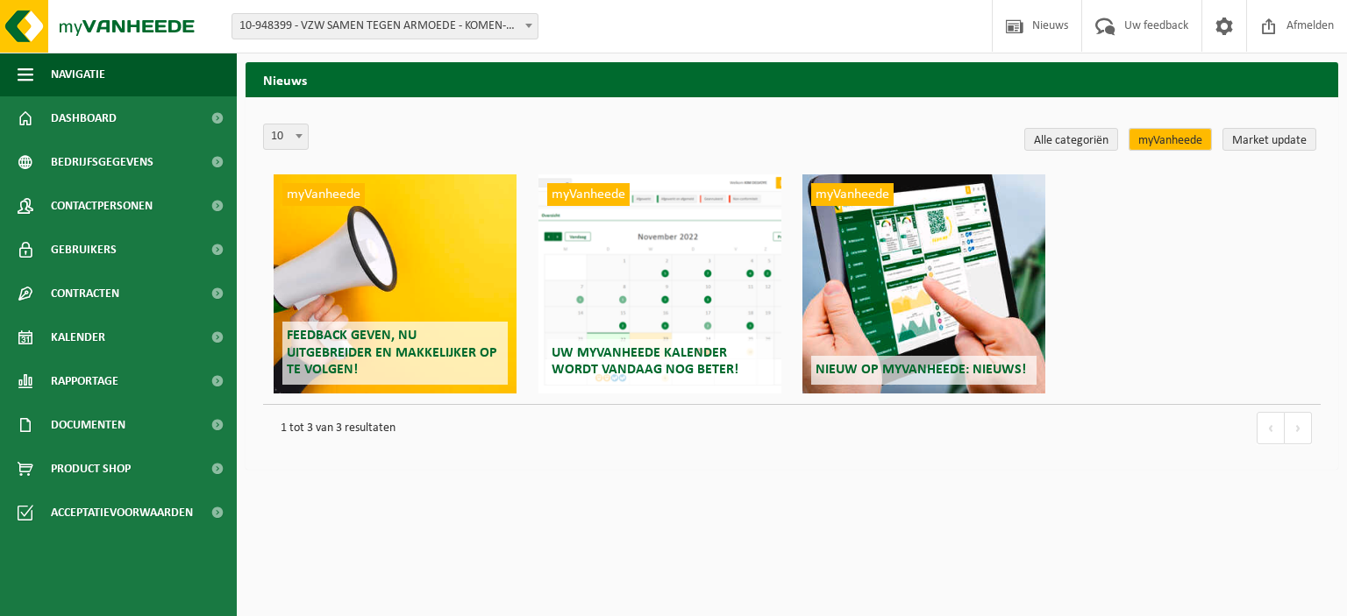
click at [1165, 139] on link "myVanheede" at bounding box center [1169, 139] width 83 height 23
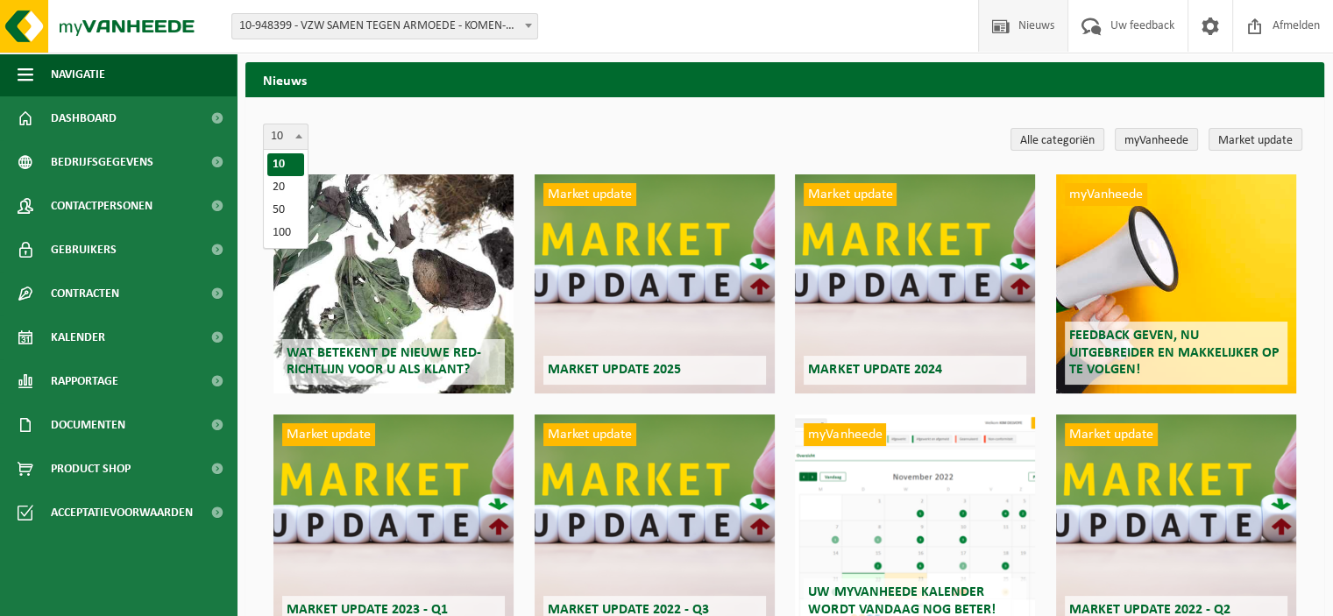
click at [304, 134] on span at bounding box center [299, 135] width 18 height 23
click at [396, 294] on div "Wat betekent de nieuwe RED-richtlijn voor u als klant?" at bounding box center [394, 283] width 240 height 219
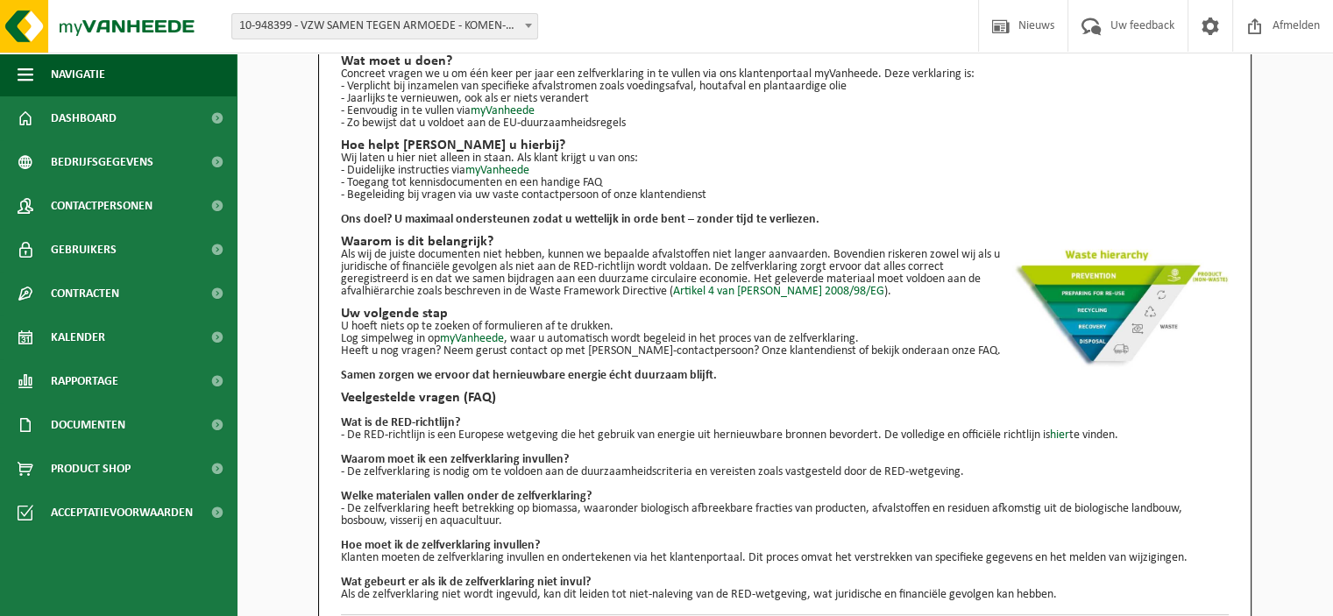
scroll to position [213, 0]
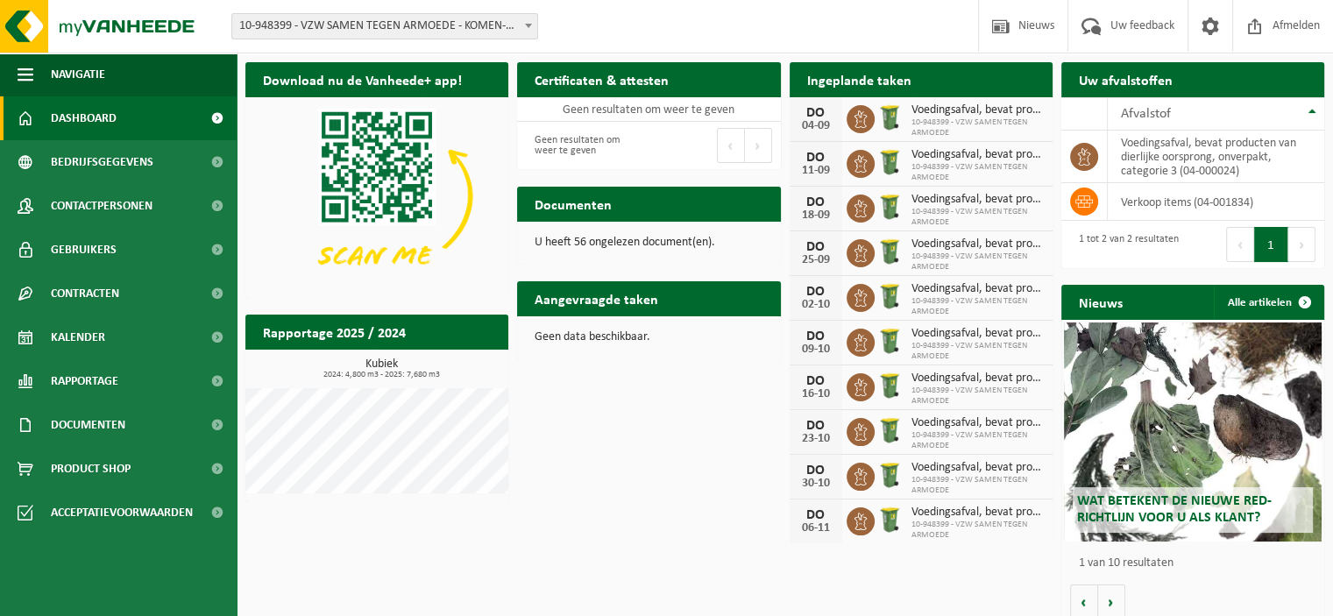
click at [1198, 82] on div "Uw afvalstoffen Ophaling aanvragen" at bounding box center [1193, 79] width 263 height 35
click at [1165, 164] on td "voedingsafval, bevat producten van dierlijke oorsprong, onverpakt, categorie 3 …" at bounding box center [1216, 157] width 217 height 53
click at [1141, 244] on div "1 tot 2 van 2 resultaten" at bounding box center [1124, 244] width 109 height 39
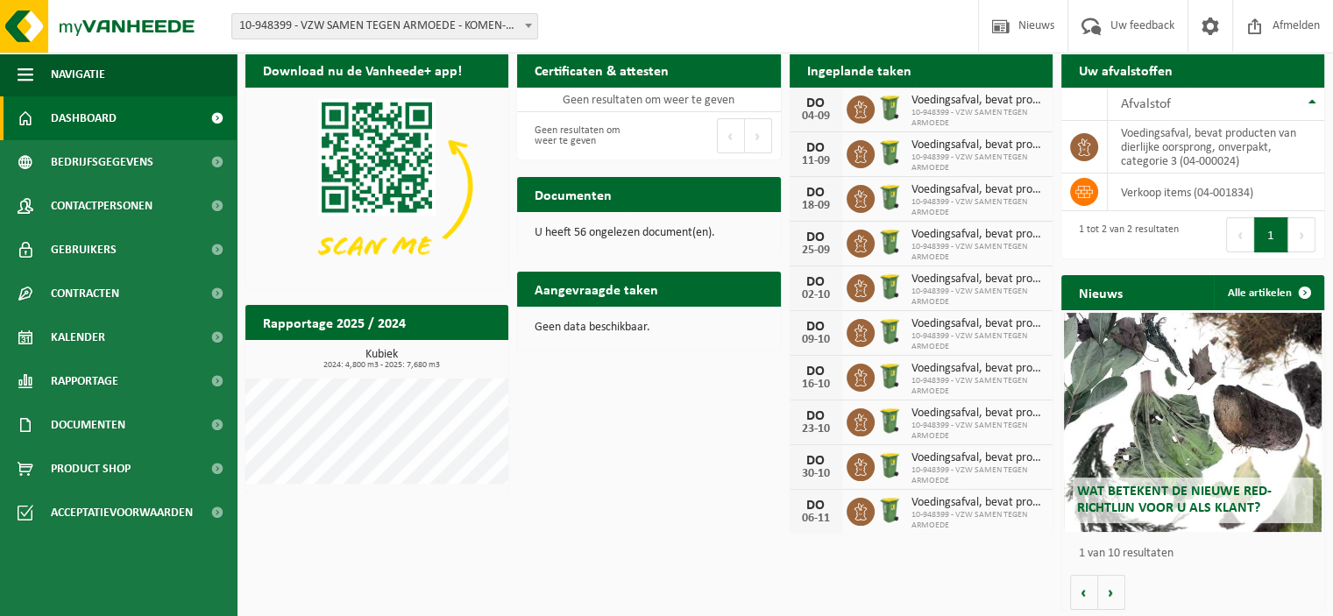
scroll to position [11, 0]
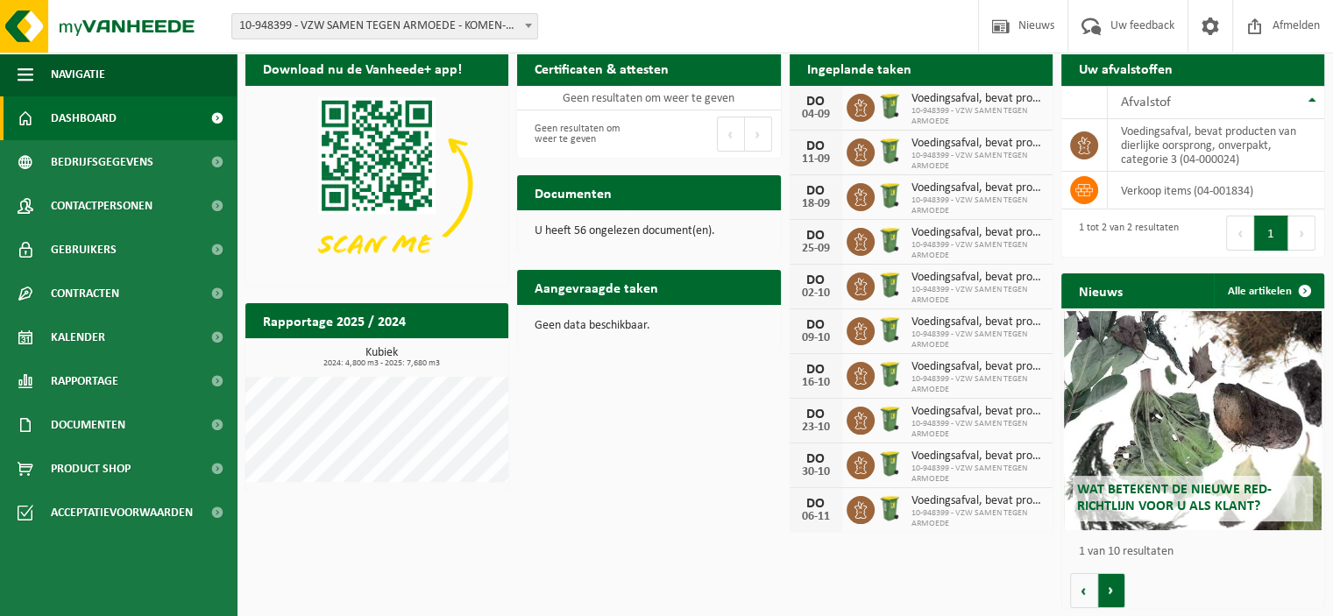
click at [1108, 591] on button "Volgende" at bounding box center [1111, 590] width 27 height 35
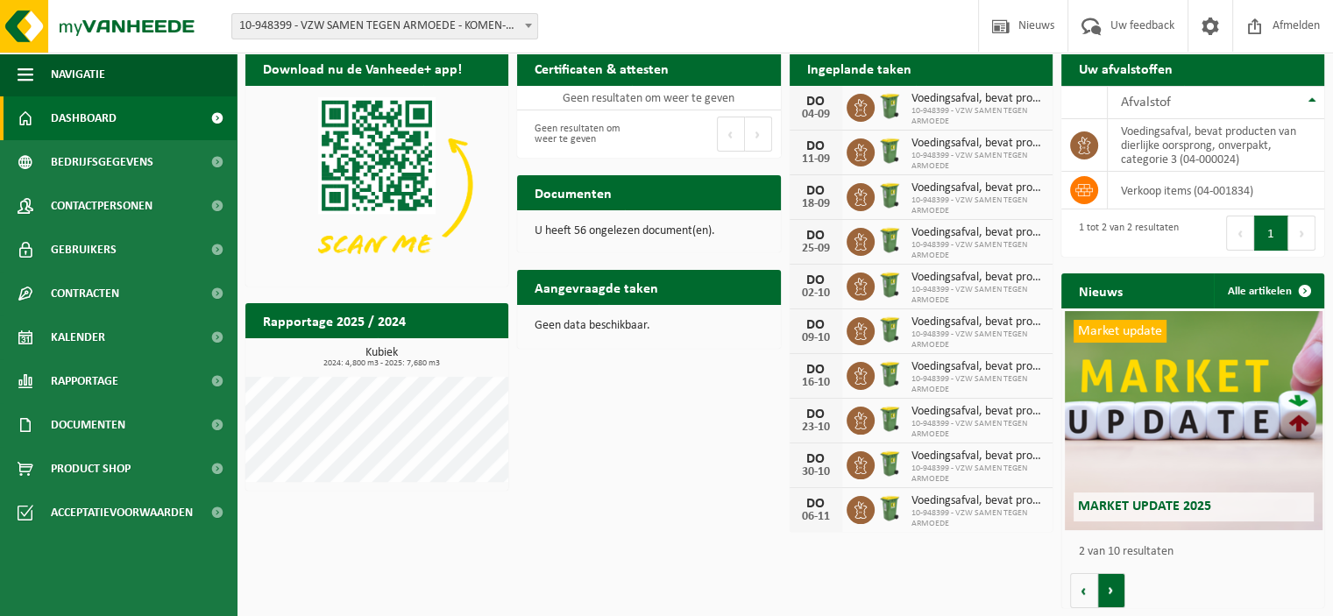
scroll to position [0, 263]
click at [1108, 591] on button "Volgende" at bounding box center [1111, 590] width 27 height 35
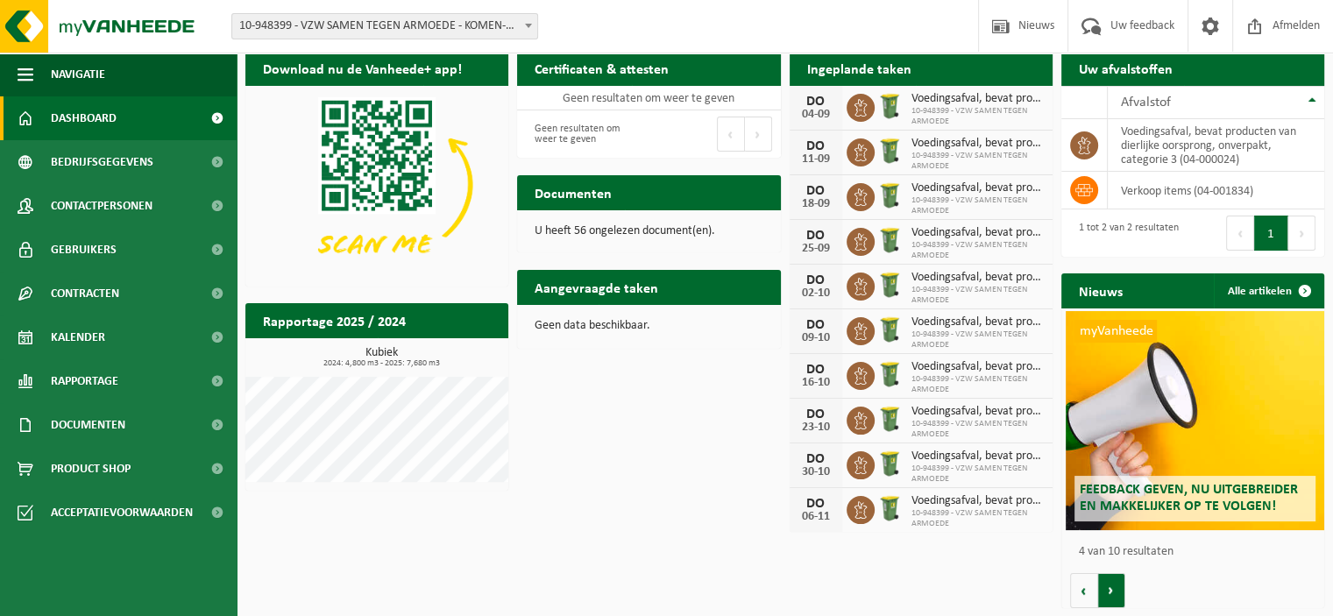
scroll to position [0, 789]
click at [1108, 591] on button "Volgende" at bounding box center [1111, 590] width 27 height 35
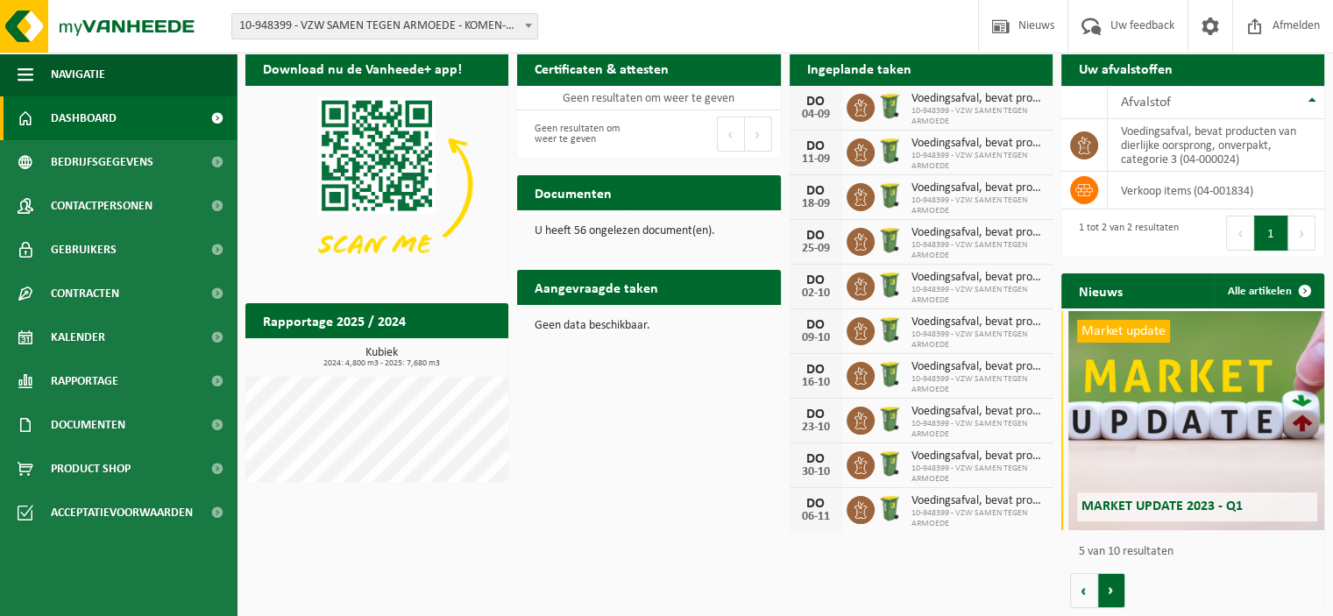
scroll to position [0, 1052]
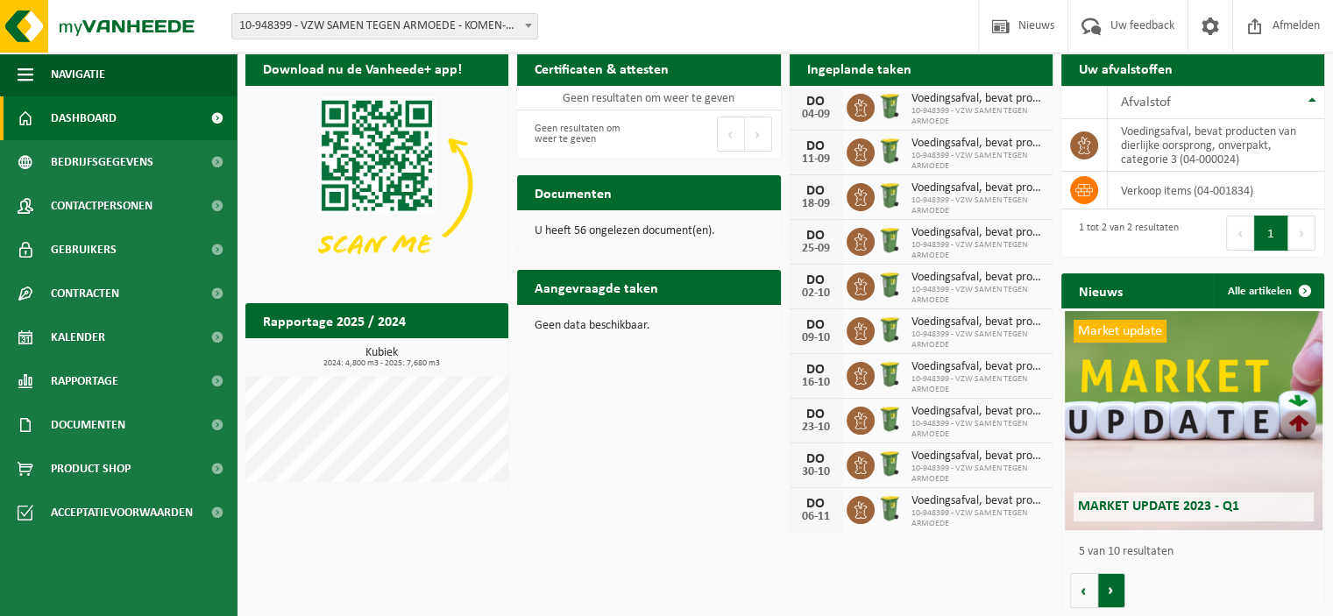
click at [1108, 591] on button "Volgende" at bounding box center [1111, 590] width 27 height 35
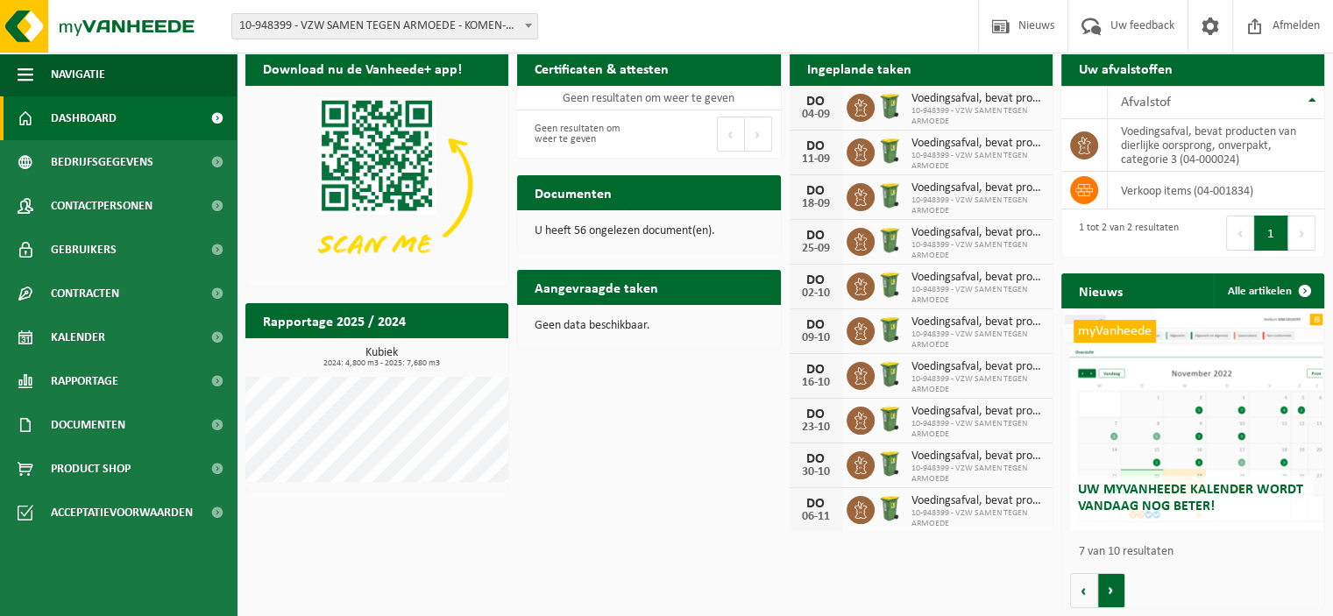
scroll to position [0, 1578]
click at [1108, 591] on button "Volgende" at bounding box center [1111, 590] width 27 height 35
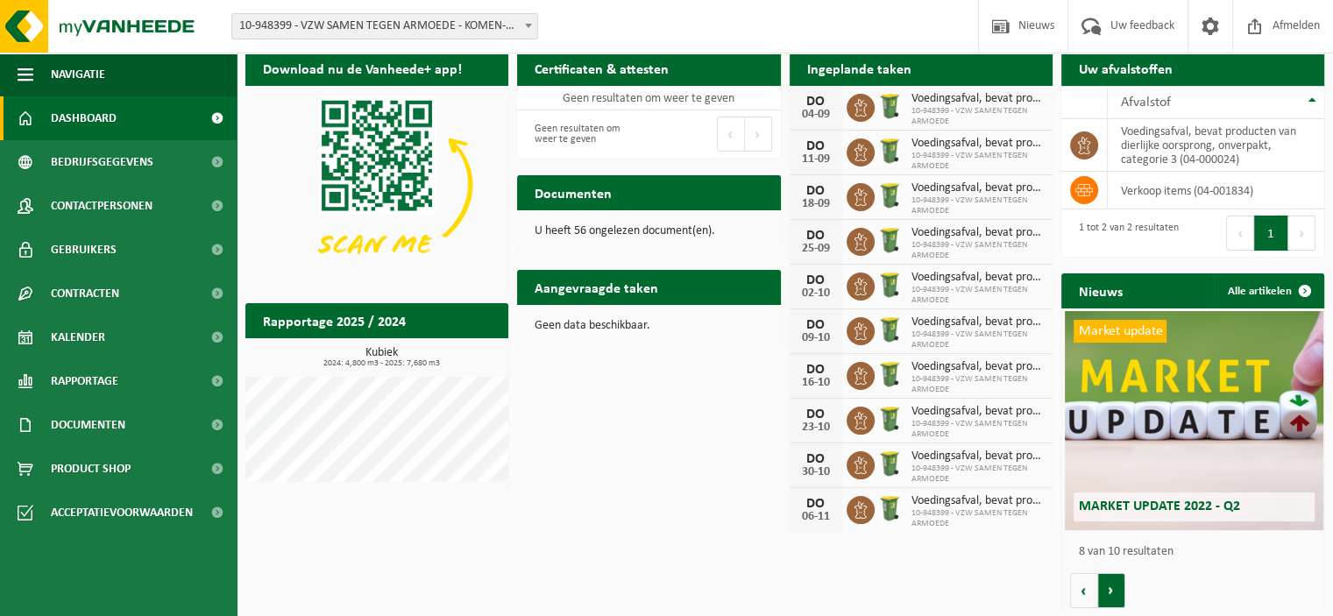
scroll to position [0, 1842]
click at [1108, 591] on button "Volgende" at bounding box center [1111, 590] width 27 height 35
click at [1108, 590] on button "Volgende" at bounding box center [1111, 590] width 27 height 35
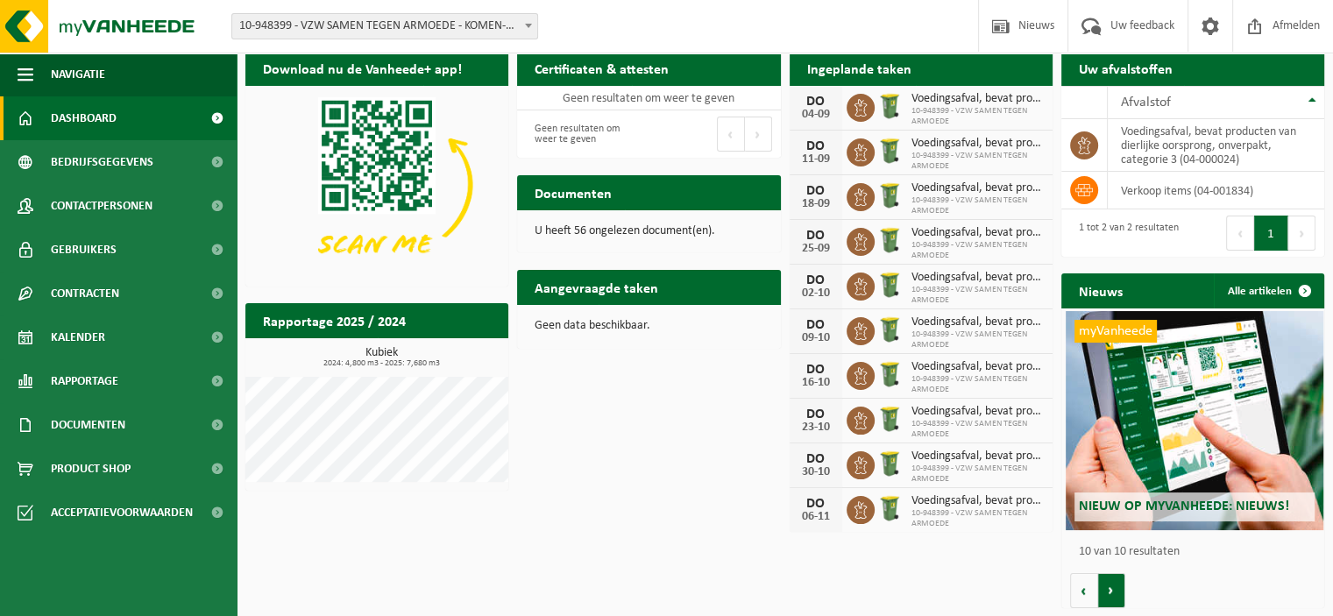
scroll to position [0, 2368]
click at [1108, 590] on button "Volgende" at bounding box center [1111, 590] width 27 height 35
